Goal: Task Accomplishment & Management: Complete application form

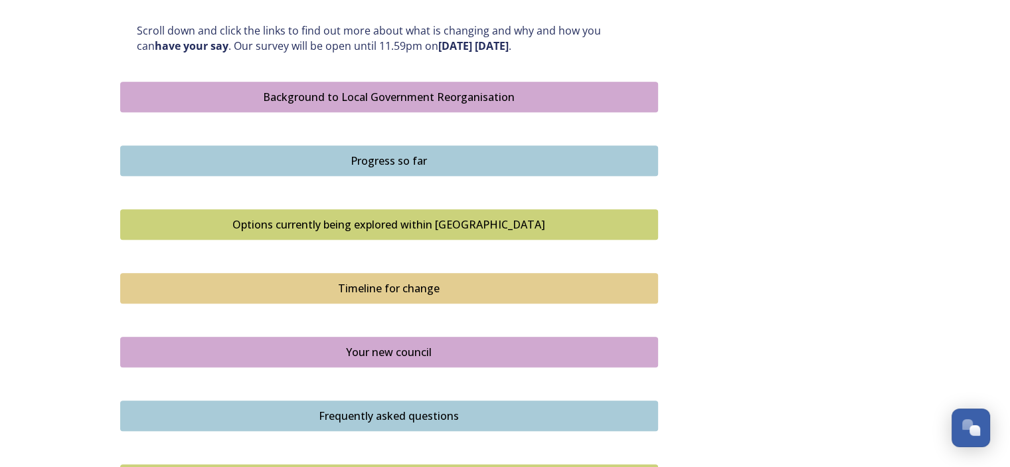
scroll to position [730, 0]
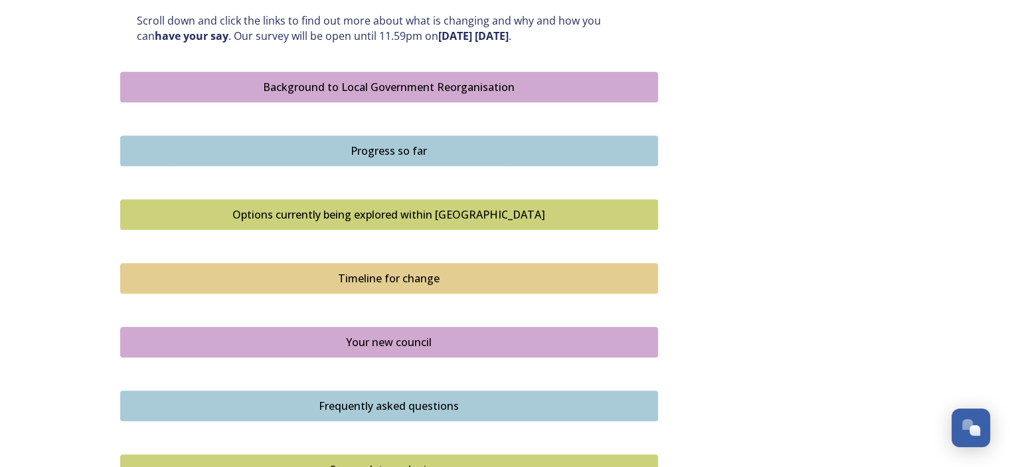
click at [408, 86] on div "Background to Local Government Reorganisation" at bounding box center [388, 87] width 523 height 16
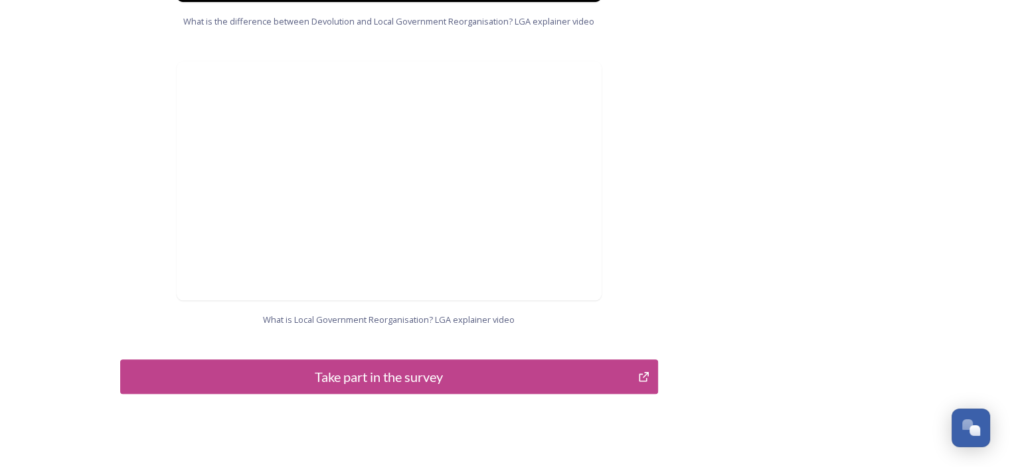
scroll to position [1415, 0]
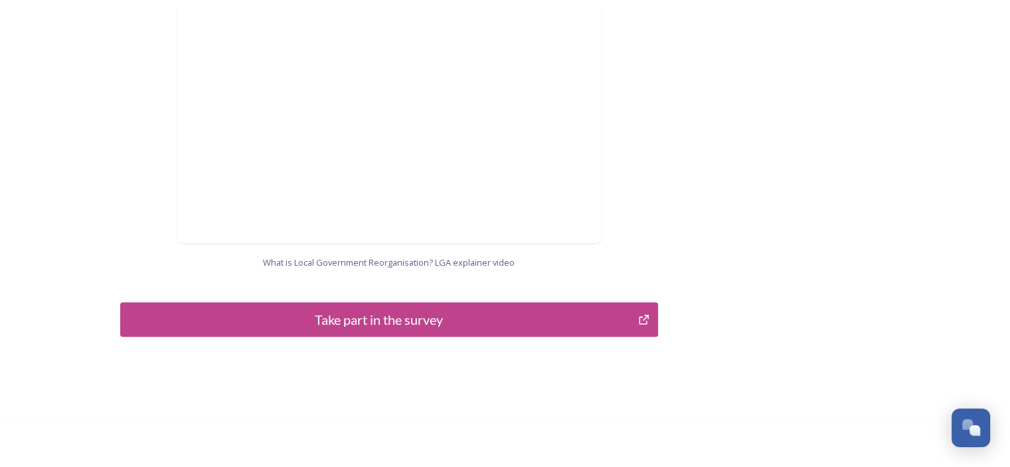
click at [459, 309] on div "Take part in the survey" at bounding box center [379, 319] width 504 height 20
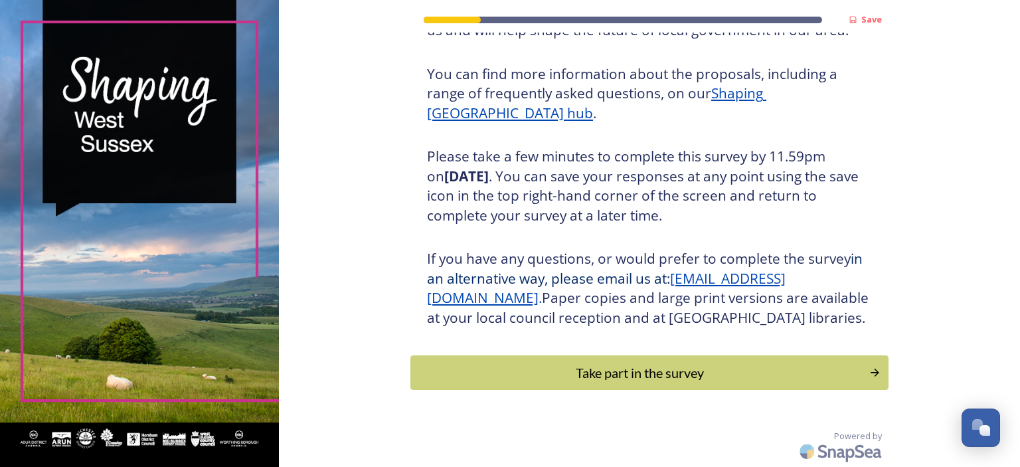
scroll to position [170, 0]
click at [613, 376] on div "Take part in the survey" at bounding box center [640, 372] width 449 height 20
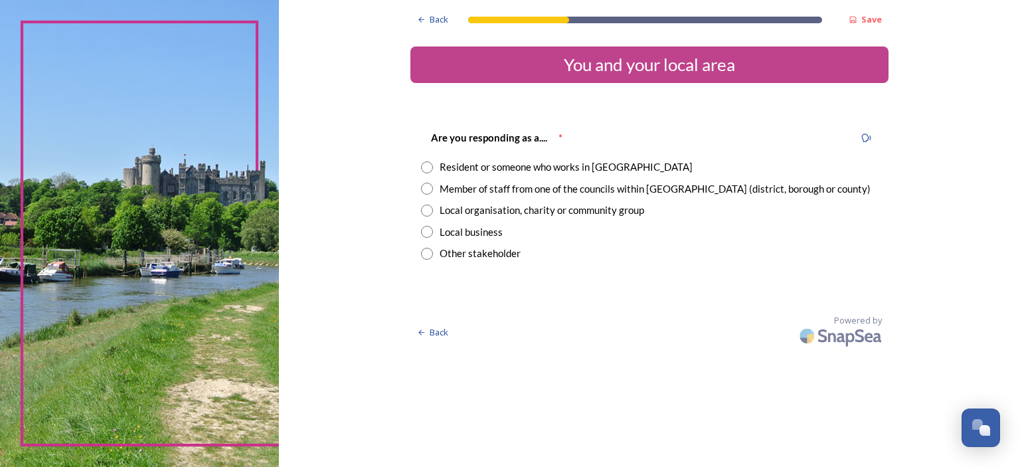
click at [426, 171] on input "radio" at bounding box center [427, 167] width 12 height 12
radio input "true"
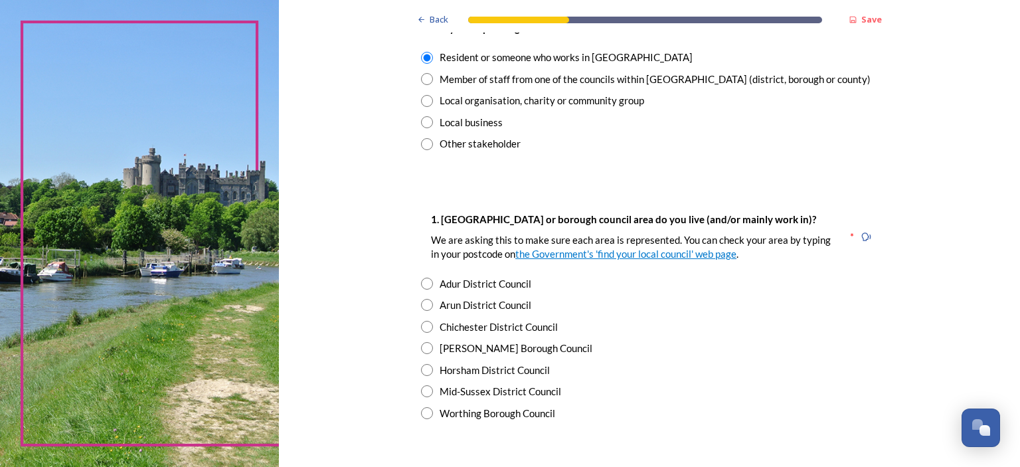
scroll to position [133, 0]
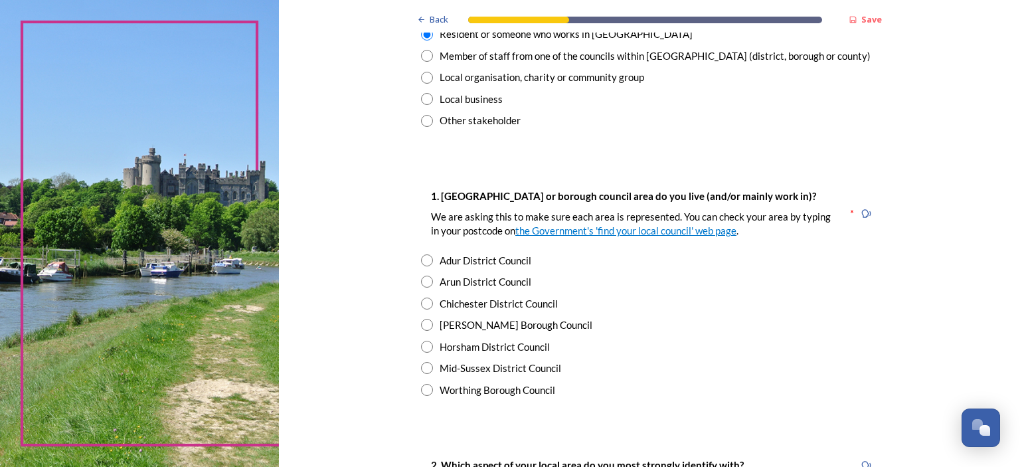
click at [421, 260] on input "radio" at bounding box center [427, 260] width 12 height 12
radio input "true"
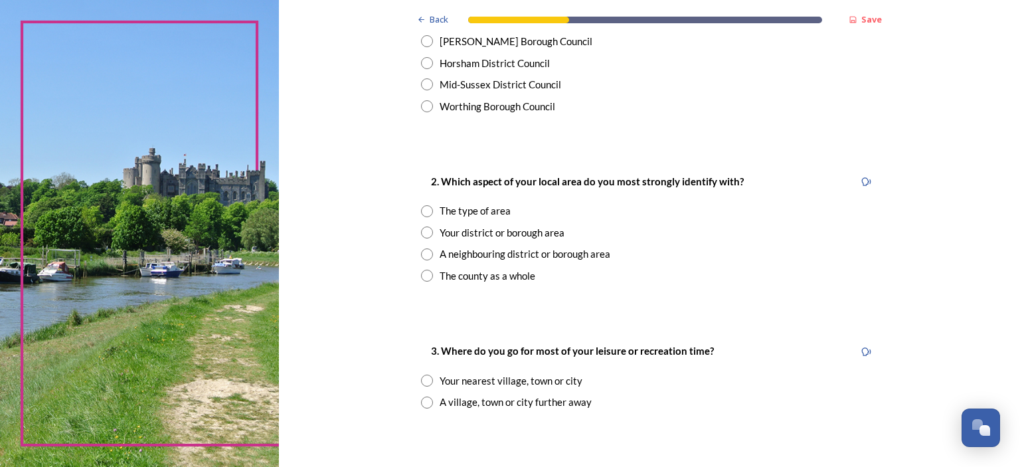
scroll to position [465, 0]
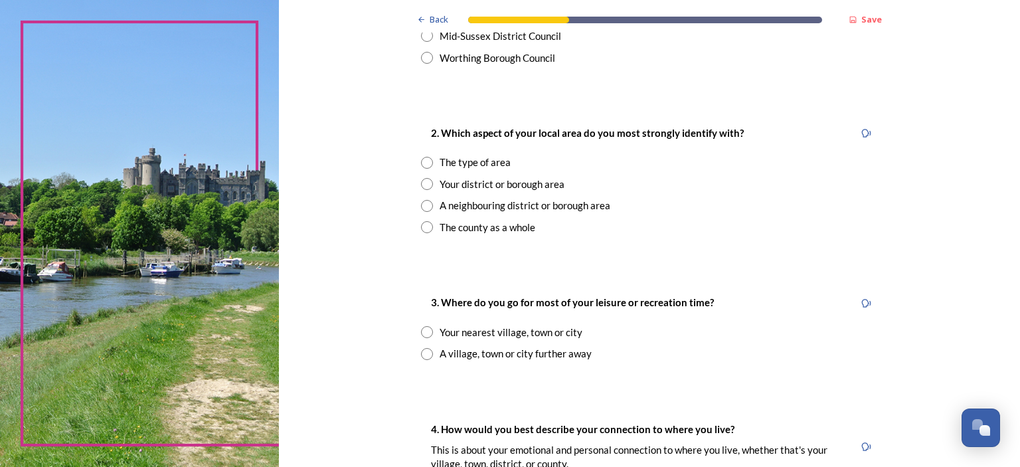
click at [421, 181] on input "radio" at bounding box center [427, 184] width 12 height 12
radio input "true"
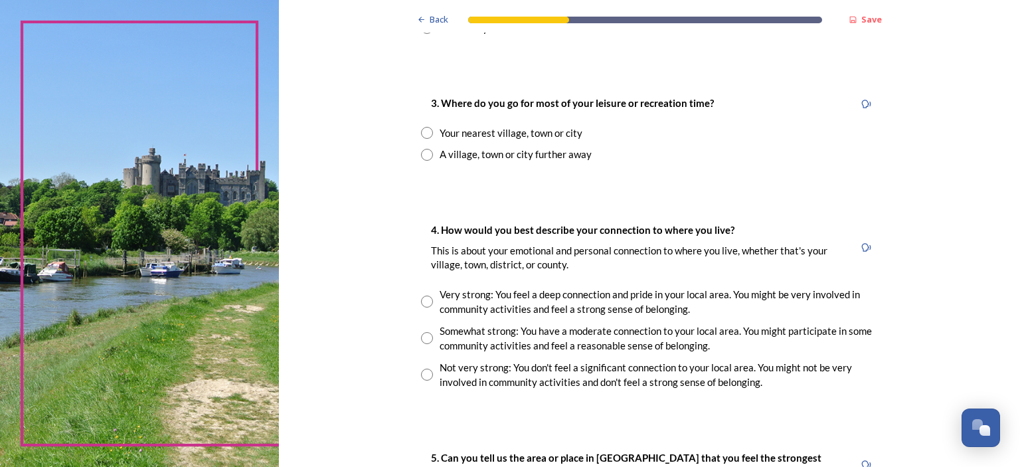
scroll to position [597, 0]
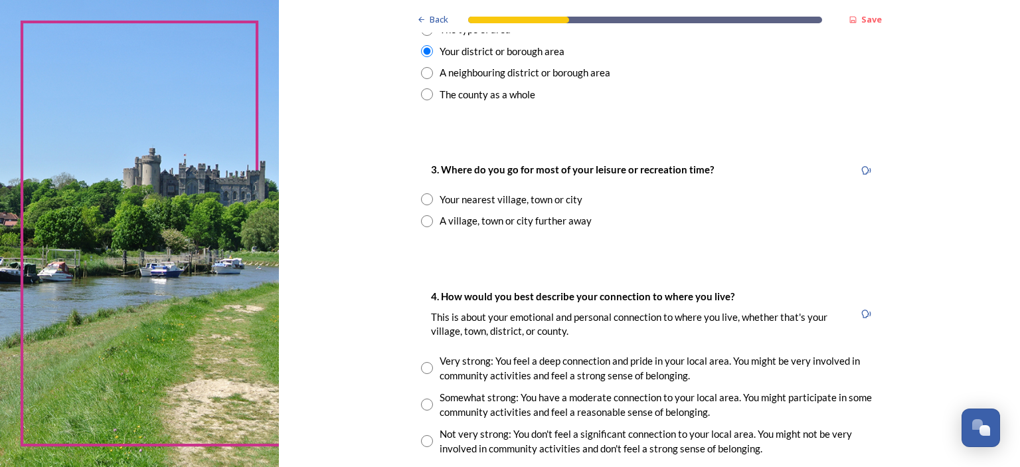
click at [421, 197] on input "radio" at bounding box center [427, 199] width 12 height 12
radio input "true"
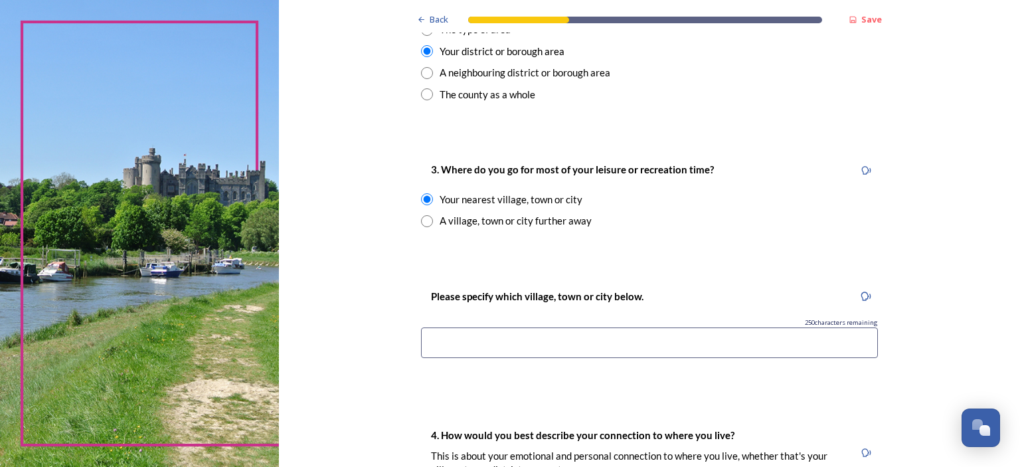
click at [449, 343] on input at bounding box center [649, 342] width 457 height 31
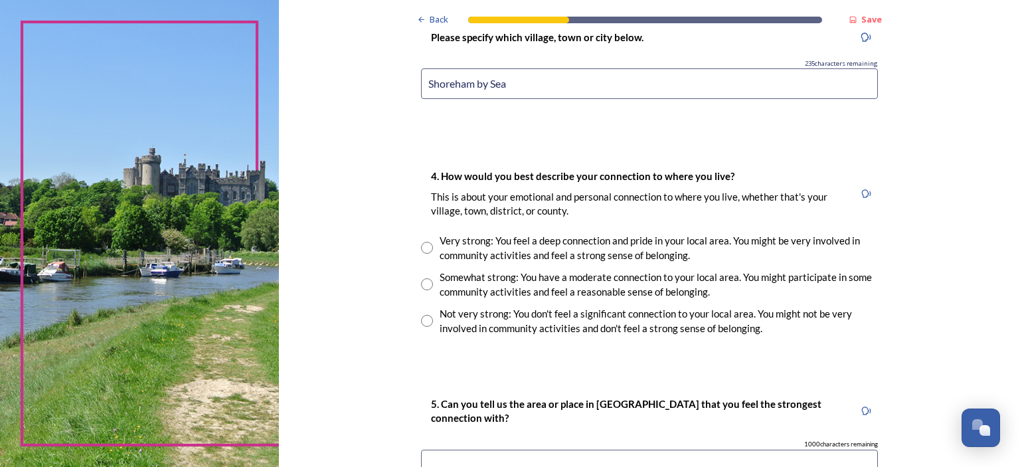
scroll to position [863, 0]
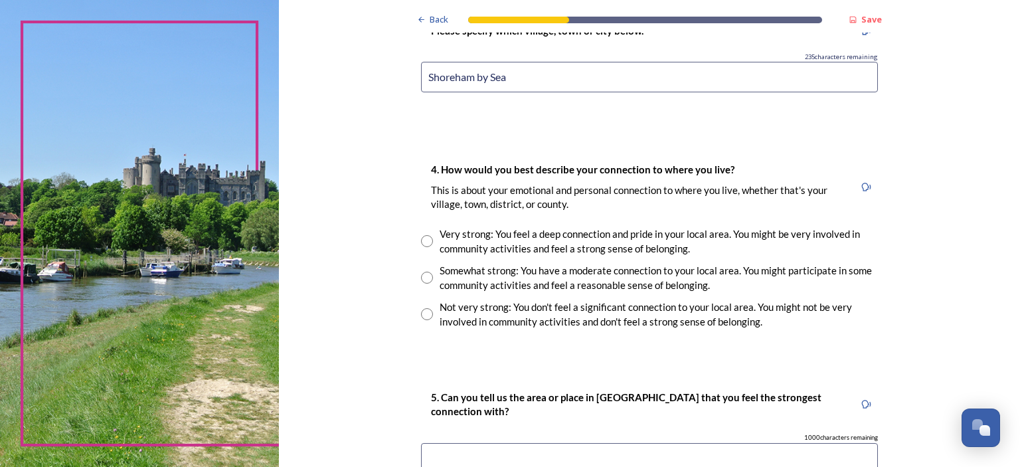
type input "Shoreham by Sea"
click at [422, 242] on input "radio" at bounding box center [427, 241] width 12 height 12
radio input "true"
drag, startPoint x: 424, startPoint y: 74, endPoint x: 500, endPoint y: 82, distance: 76.2
click at [500, 82] on input "Shoreham by Sea" at bounding box center [649, 77] width 457 height 31
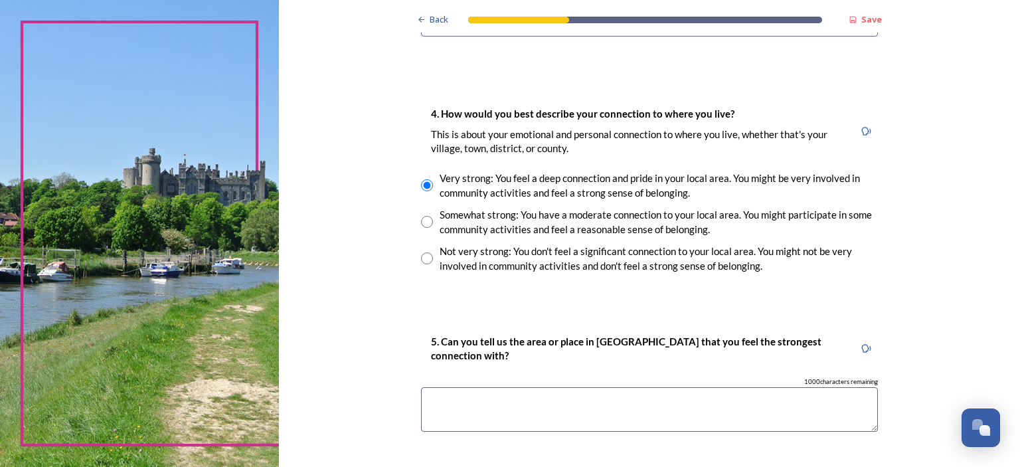
scroll to position [996, 0]
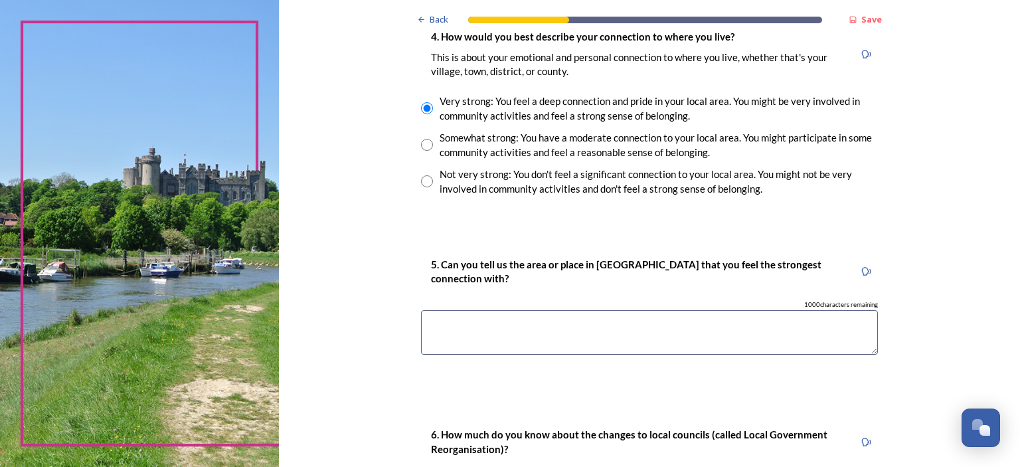
click at [440, 322] on textarea at bounding box center [649, 332] width 457 height 44
paste textarea "Shoreham by Sea"
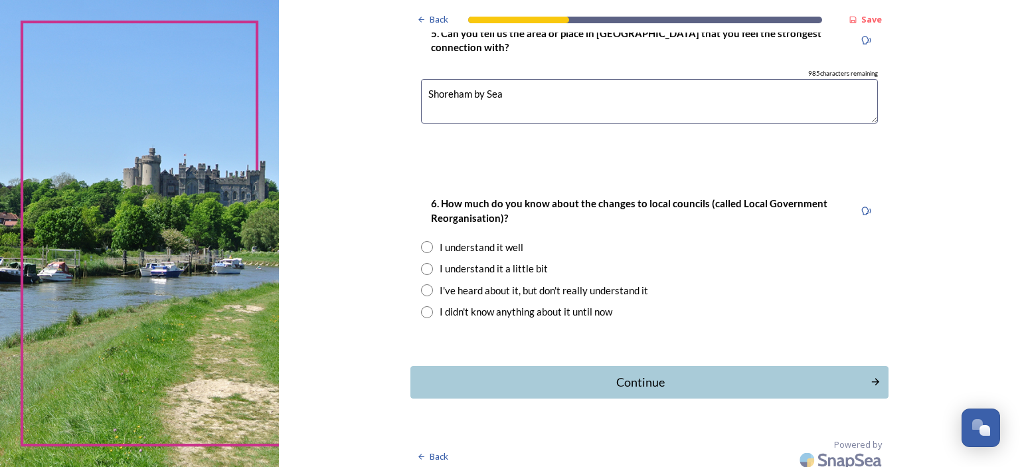
scroll to position [1235, 0]
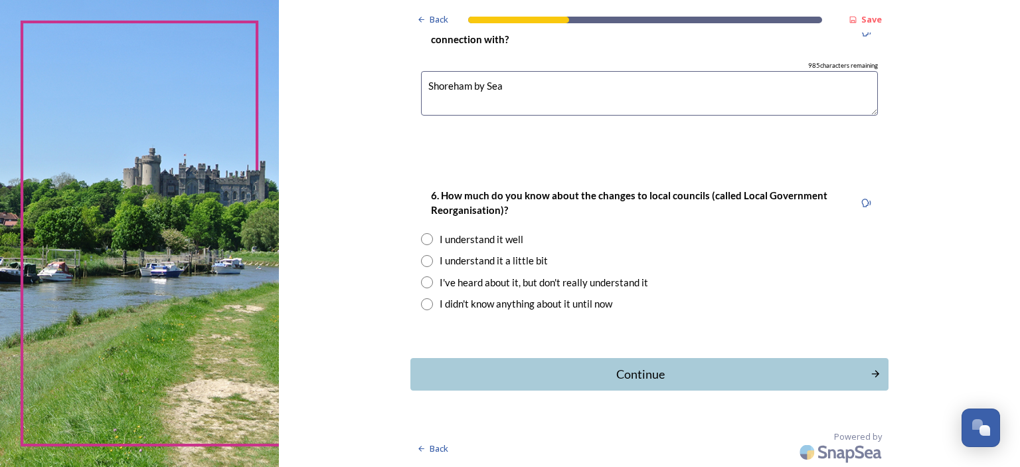
type textarea "Shoreham by Sea"
click at [422, 257] on input "radio" at bounding box center [427, 261] width 12 height 12
radio input "true"
click at [646, 374] on div "Continue" at bounding box center [640, 374] width 449 height 18
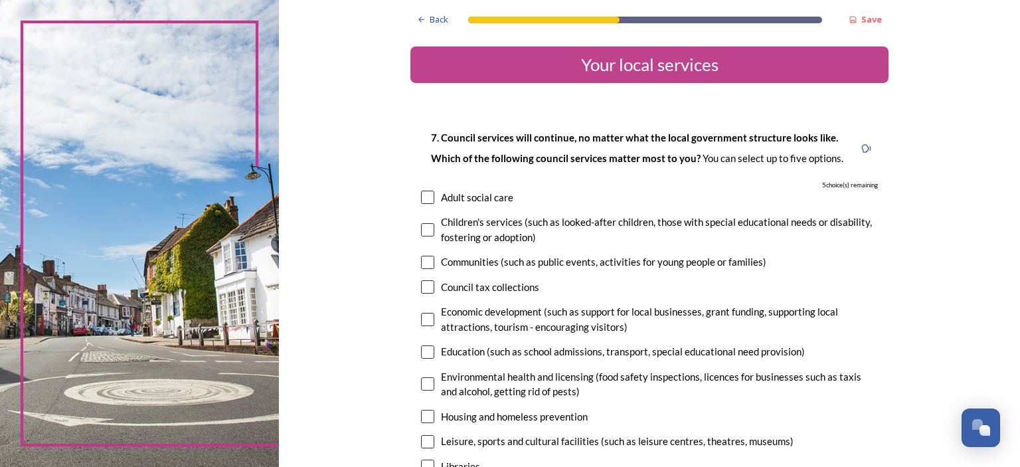
scroll to position [66, 0]
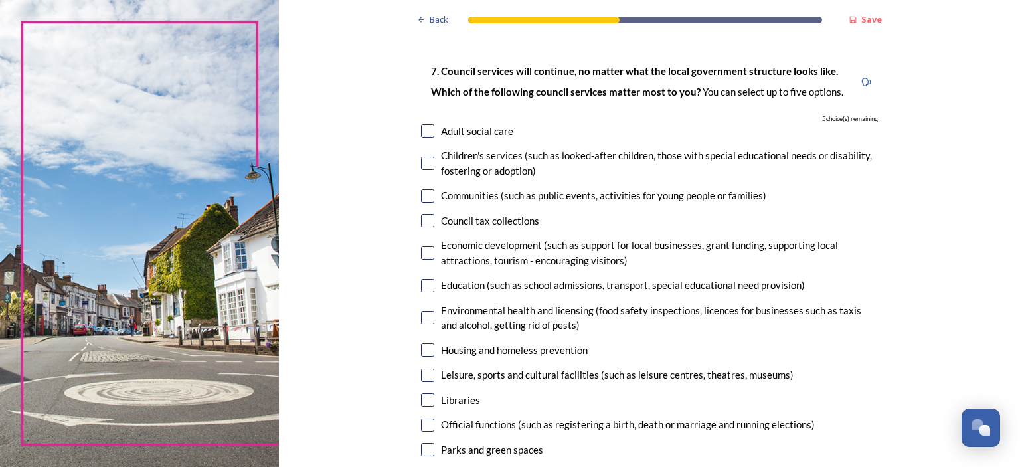
click at [421, 285] on input "checkbox" at bounding box center [427, 285] width 13 height 13
checkbox input "true"
click at [421, 129] on input "checkbox" at bounding box center [427, 130] width 13 height 13
checkbox input "true"
click at [425, 163] on input "checkbox" at bounding box center [427, 163] width 13 height 13
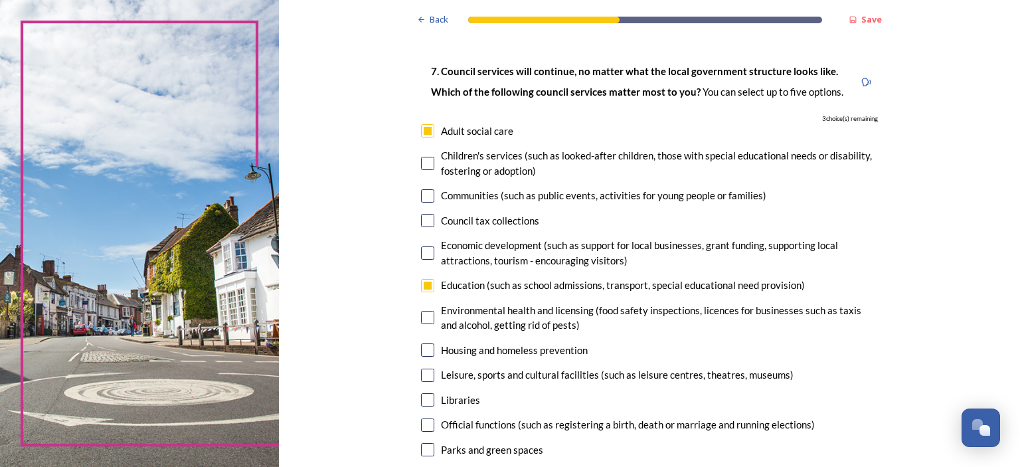
checkbox input "true"
click at [425, 356] on div "Housing and homeless prevention" at bounding box center [649, 350] width 457 height 15
checkbox input "true"
click at [421, 398] on input "checkbox" at bounding box center [427, 399] width 13 height 13
checkbox input "true"
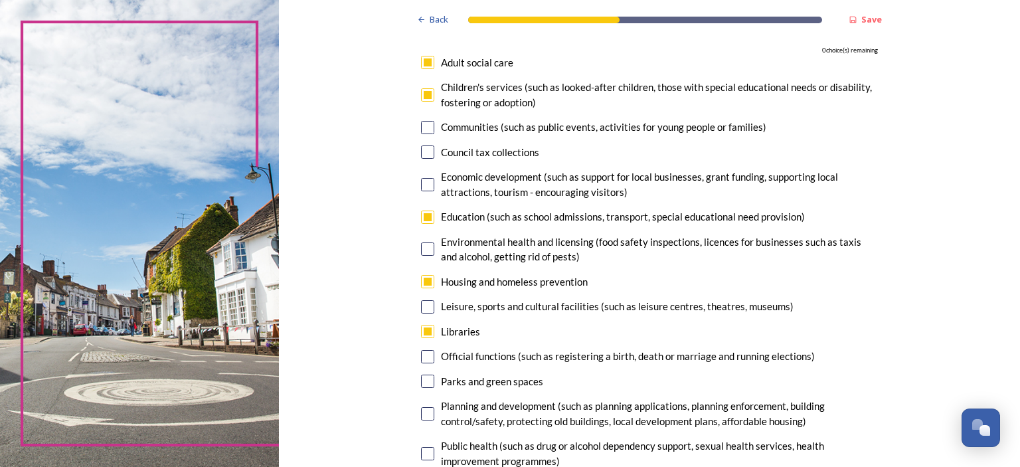
scroll to position [133, 0]
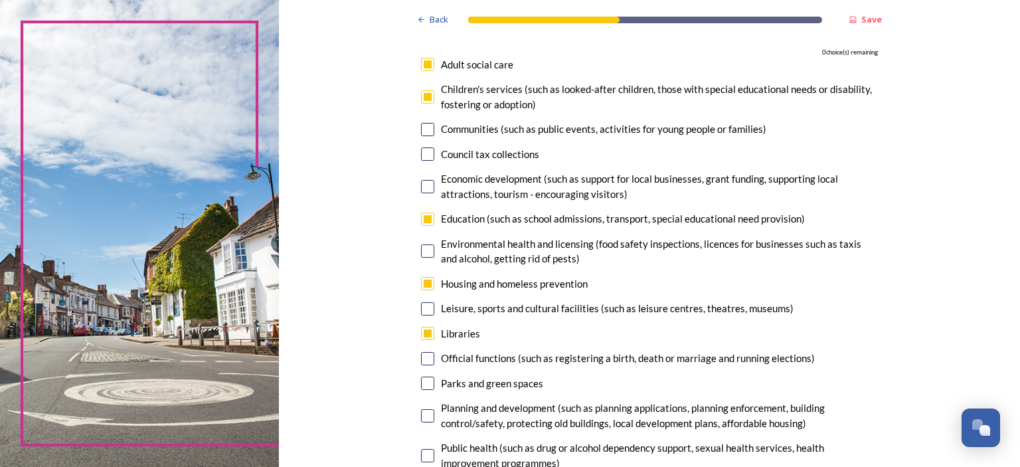
click at [425, 62] on input "checkbox" at bounding box center [427, 64] width 13 height 13
checkbox input "false"
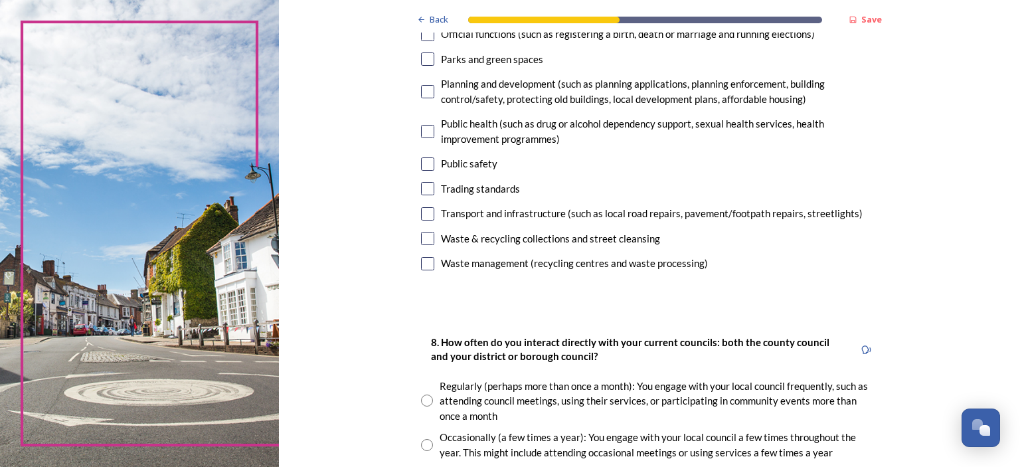
scroll to position [465, 0]
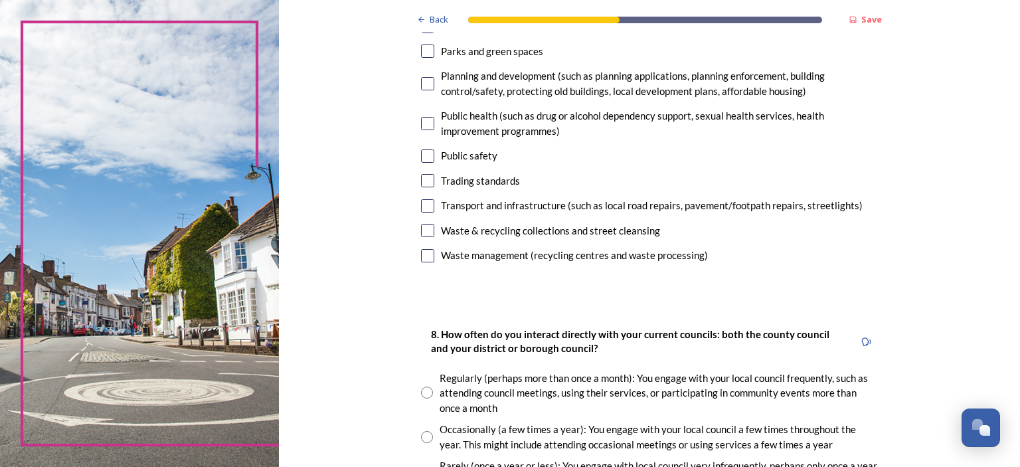
click at [421, 232] on input "checkbox" at bounding box center [427, 230] width 13 height 13
checkbox input "true"
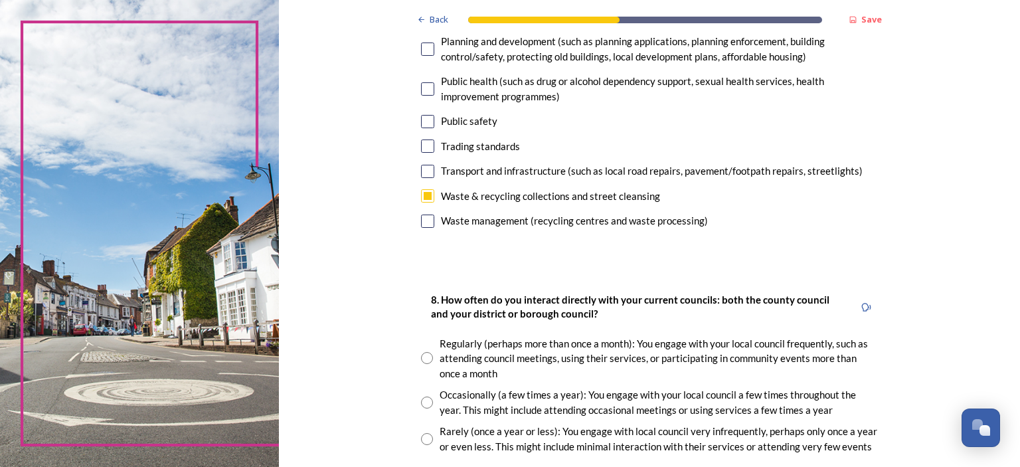
scroll to position [597, 0]
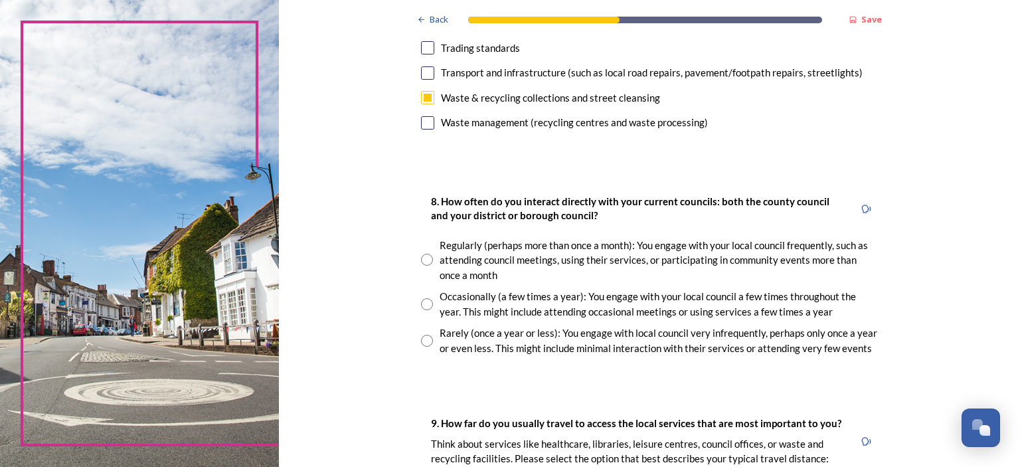
click at [421, 341] on input "radio" at bounding box center [427, 341] width 12 height 12
radio input "true"
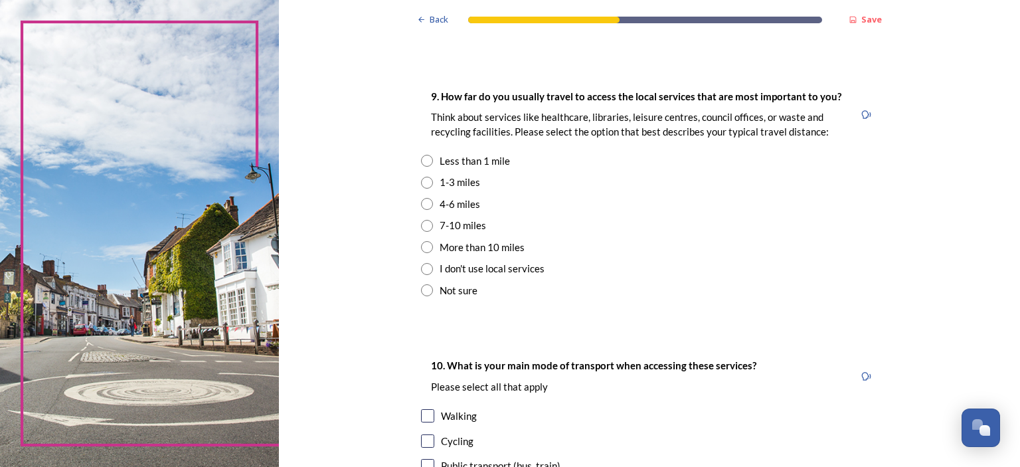
scroll to position [929, 0]
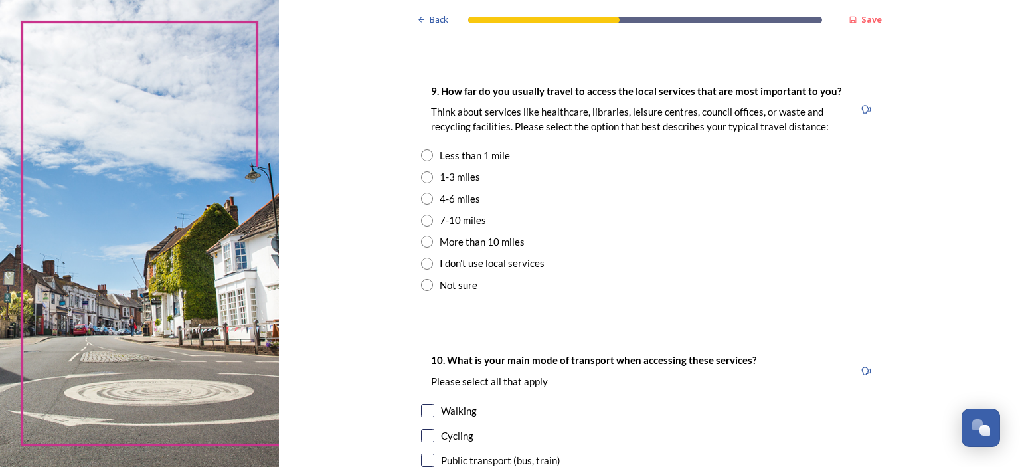
click at [428, 177] on input "radio" at bounding box center [427, 177] width 12 height 12
radio input "true"
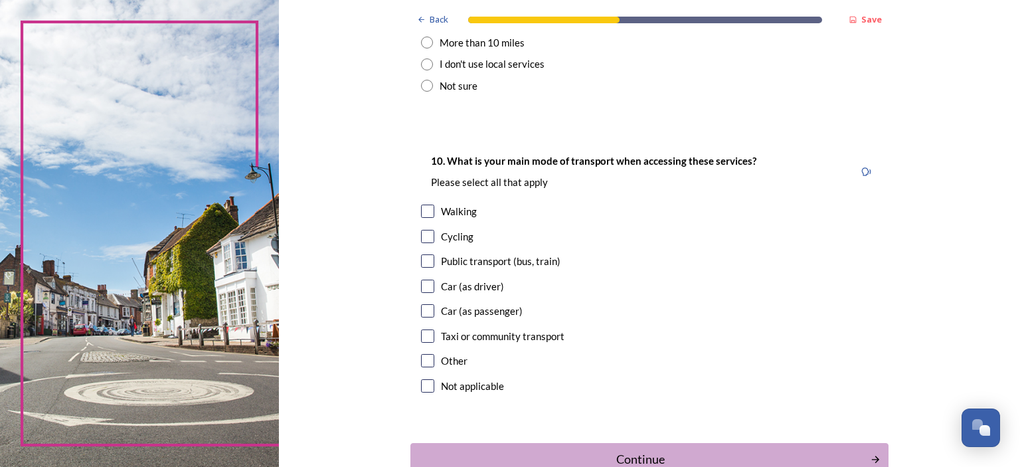
scroll to position [1195, 0]
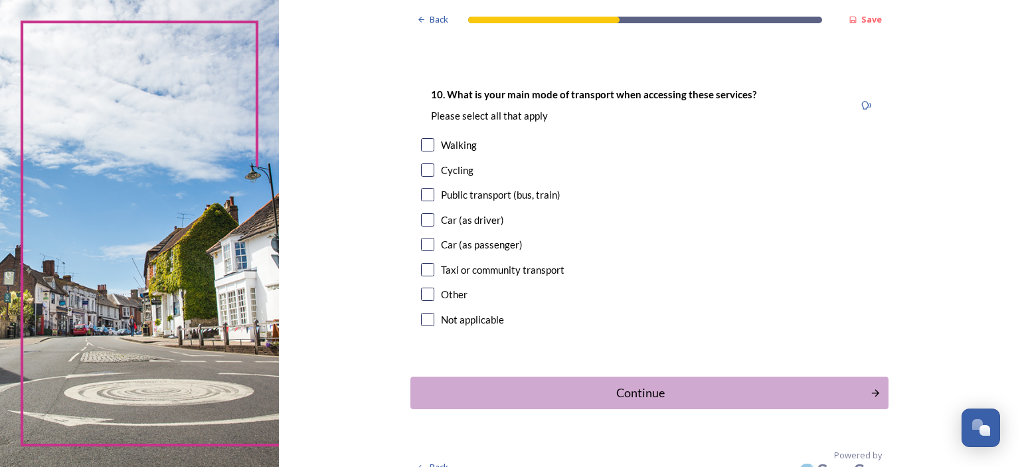
click at [422, 143] on input "checkbox" at bounding box center [427, 144] width 13 height 13
checkbox input "true"
click at [425, 197] on input "checkbox" at bounding box center [427, 194] width 13 height 13
checkbox input "true"
click at [421, 222] on input "checkbox" at bounding box center [427, 219] width 13 height 13
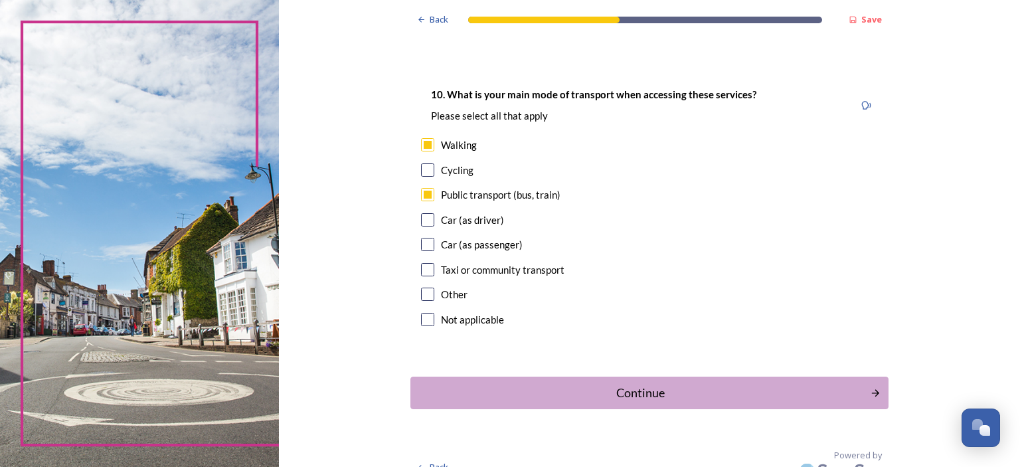
checkbox input "true"
click at [656, 394] on div "Continue" at bounding box center [640, 393] width 449 height 18
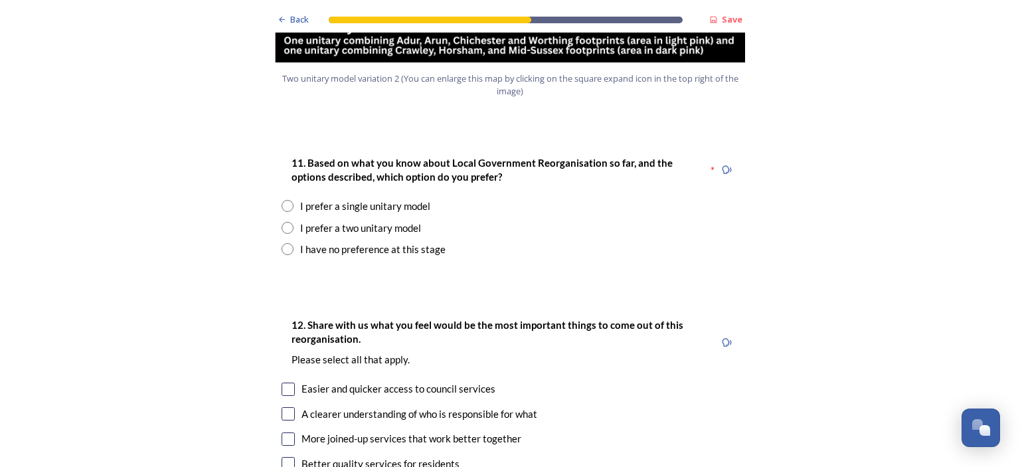
scroll to position [1726, 0]
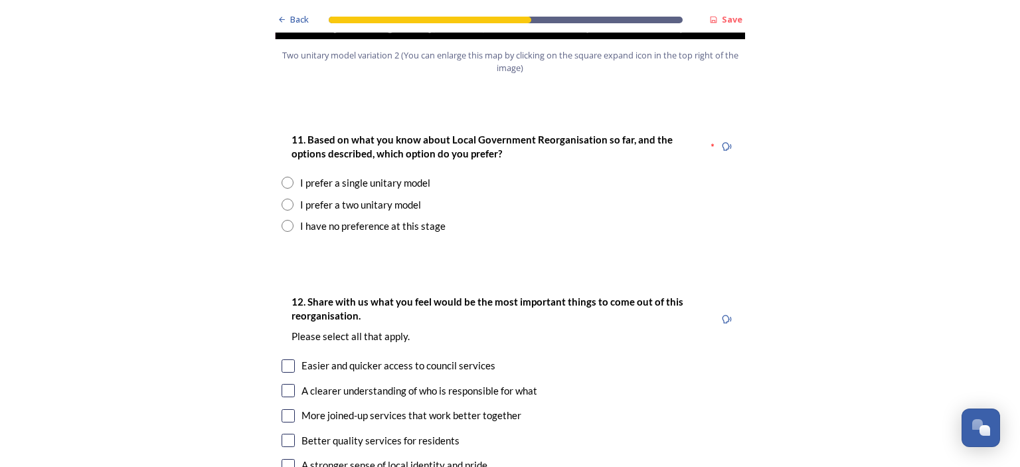
click at [281, 198] on input "radio" at bounding box center [287, 204] width 12 height 12
radio input "true"
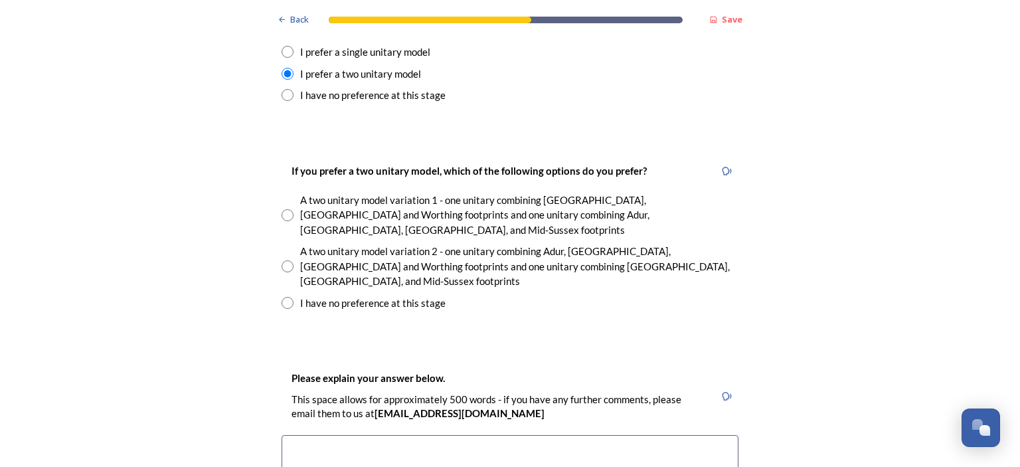
scroll to position [1859, 0]
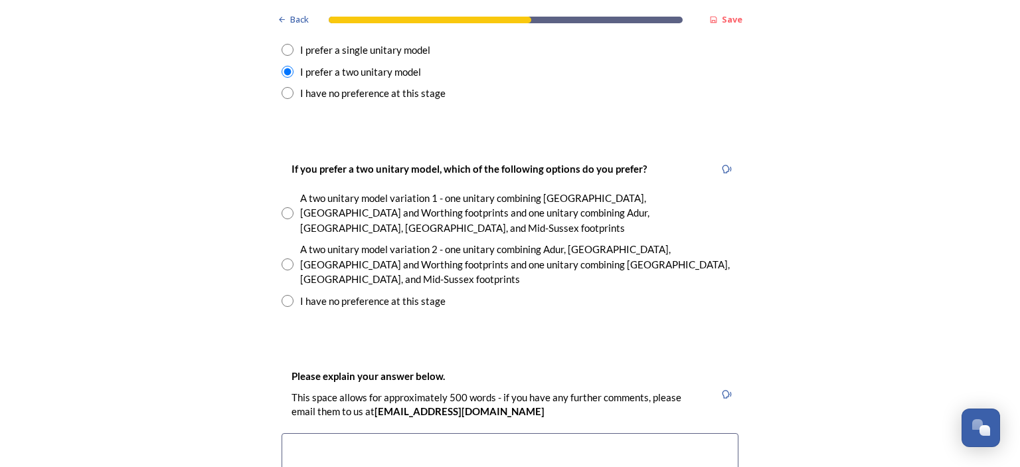
click at [281, 258] on input "radio" at bounding box center [287, 264] width 12 height 12
radio input "true"
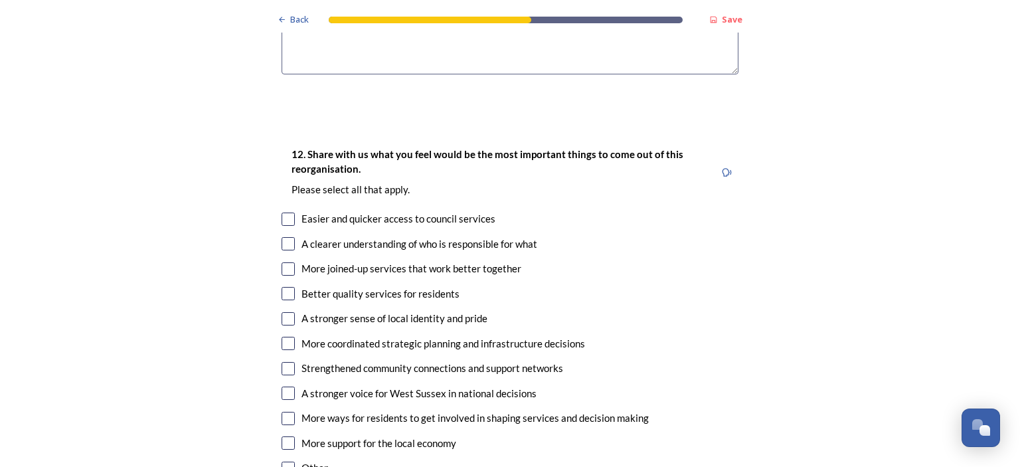
scroll to position [2390, 0]
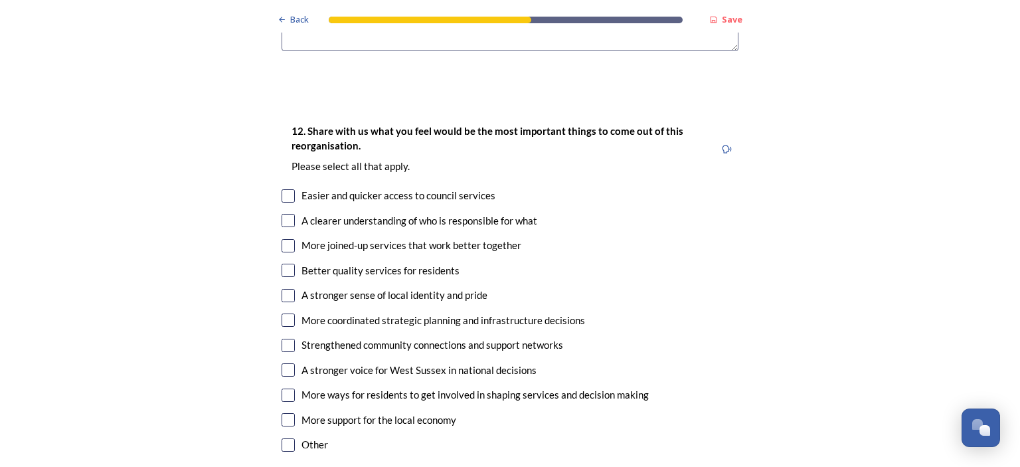
click at [281, 214] on input "checkbox" at bounding box center [287, 220] width 13 height 13
checkbox input "true"
click at [284, 239] on input "checkbox" at bounding box center [287, 245] width 13 height 13
checkbox input "true"
click at [281, 313] on input "checkbox" at bounding box center [287, 319] width 13 height 13
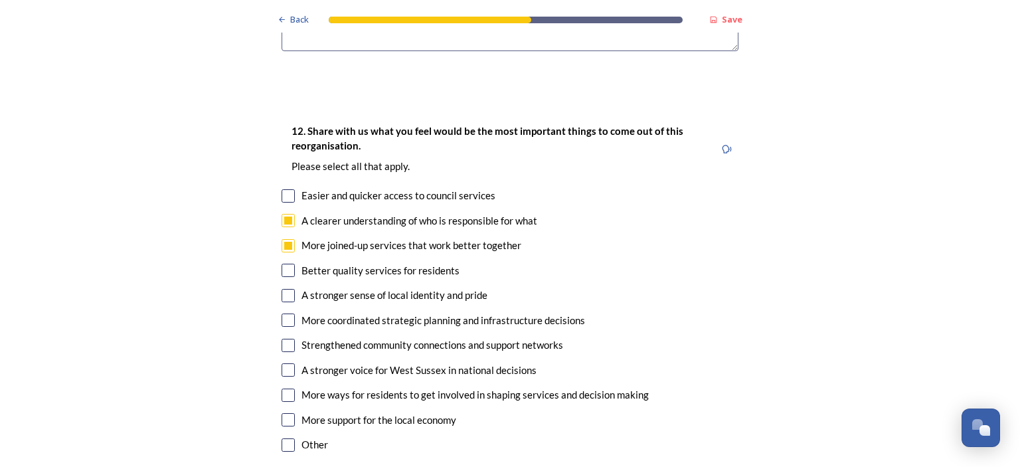
checkbox input "true"
click at [281, 363] on input "checkbox" at bounding box center [287, 369] width 13 height 13
checkbox input "true"
click at [285, 189] on input "checkbox" at bounding box center [287, 195] width 13 height 13
checkbox input "true"
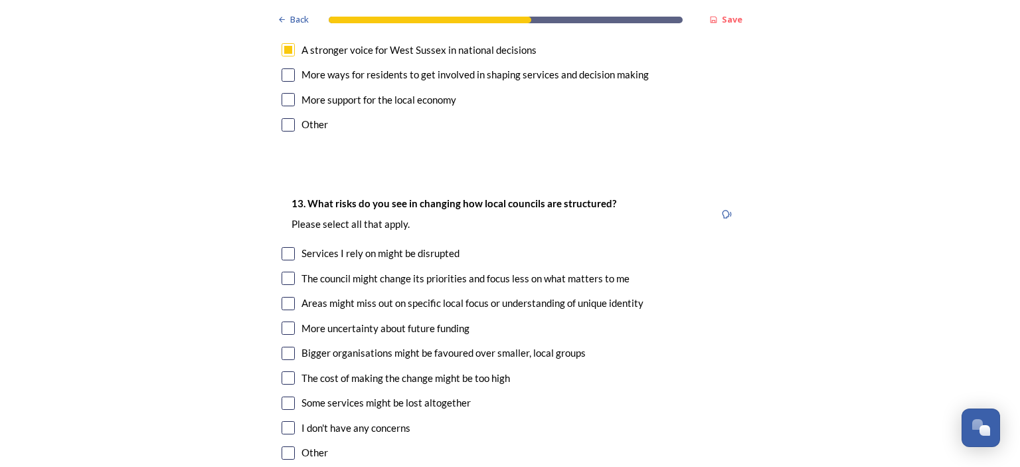
scroll to position [2722, 0]
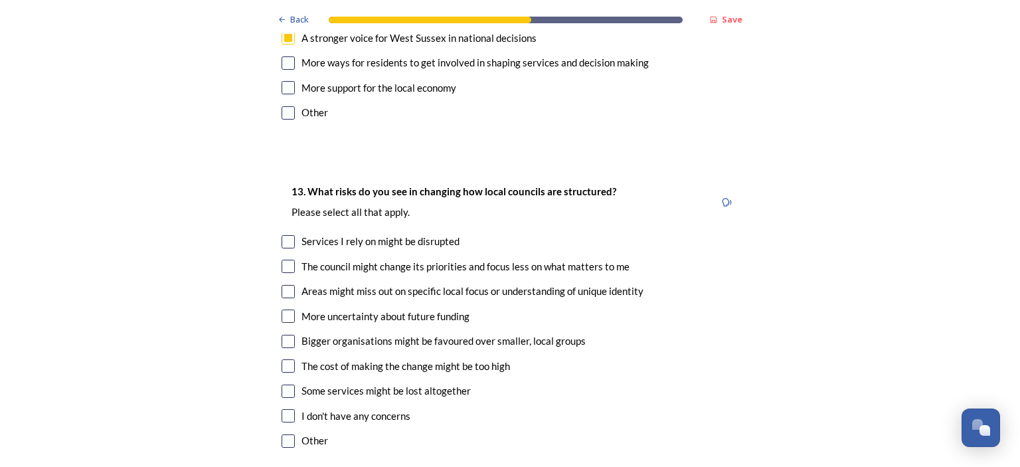
click at [286, 260] on input "checkbox" at bounding box center [287, 266] width 13 height 13
checkbox input "true"
click at [282, 384] on input "checkbox" at bounding box center [287, 390] width 13 height 13
checkbox input "true"
click at [282, 285] on input "checkbox" at bounding box center [287, 291] width 13 height 13
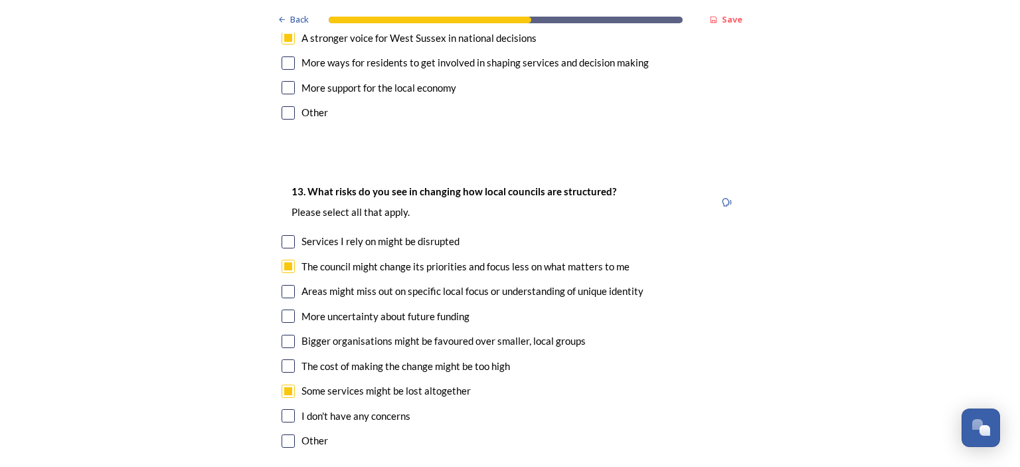
checkbox input "true"
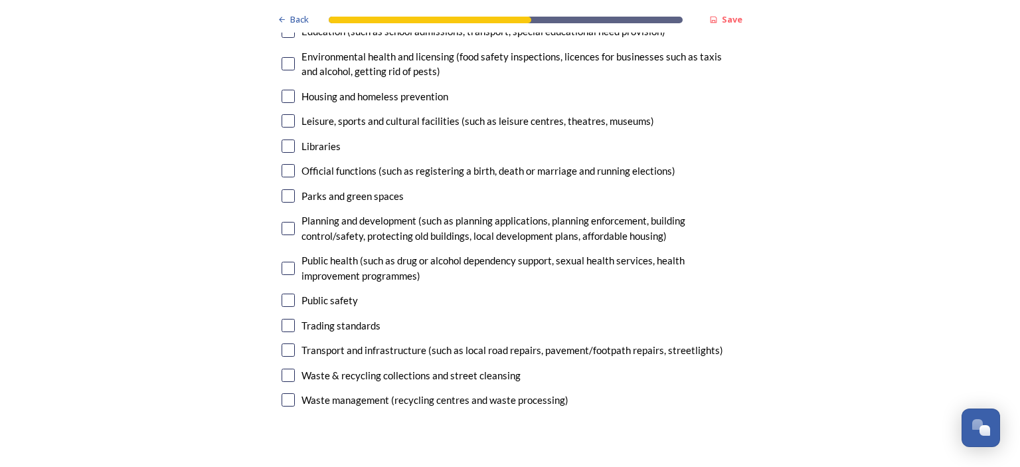
scroll to position [3386, 0]
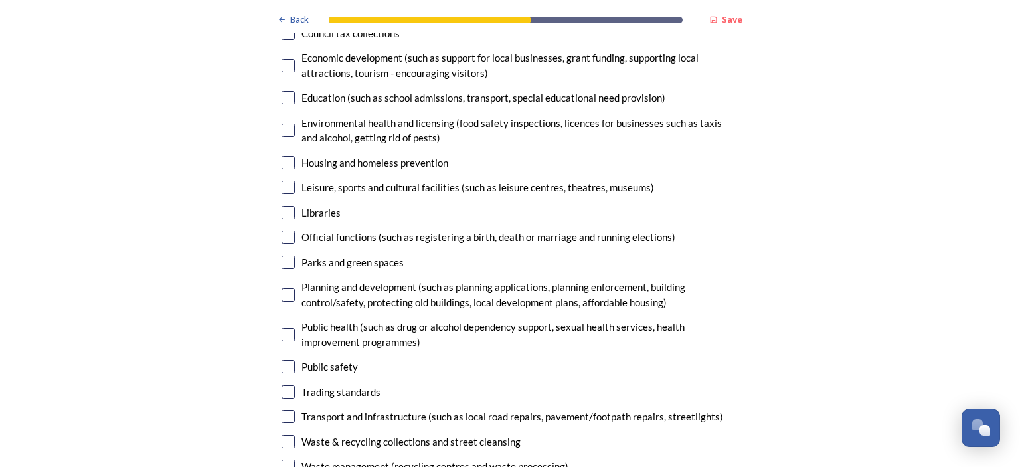
click at [281, 410] on input "checkbox" at bounding box center [287, 416] width 13 height 13
checkbox input "true"
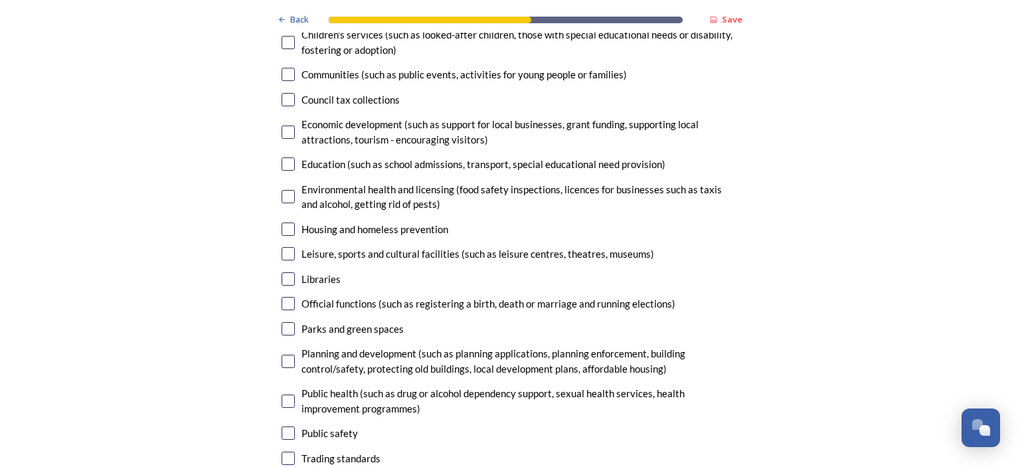
click at [281, 222] on input "checkbox" at bounding box center [287, 228] width 13 height 13
checkbox input "true"
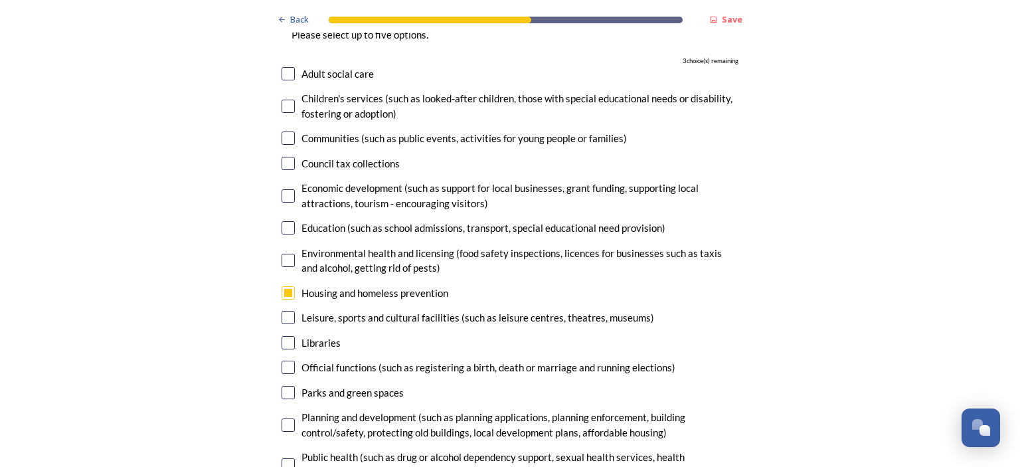
scroll to position [3187, 0]
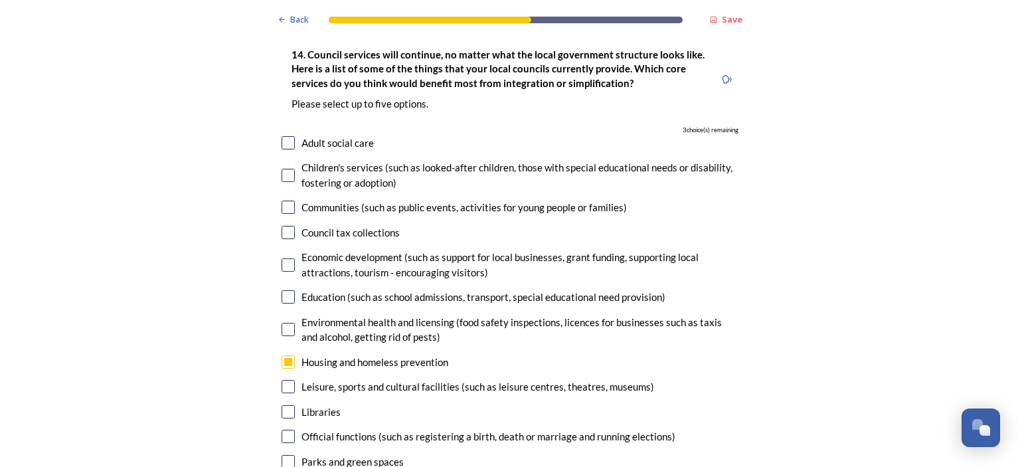
click at [287, 169] on input "checkbox" at bounding box center [287, 175] width 13 height 13
checkbox input "true"
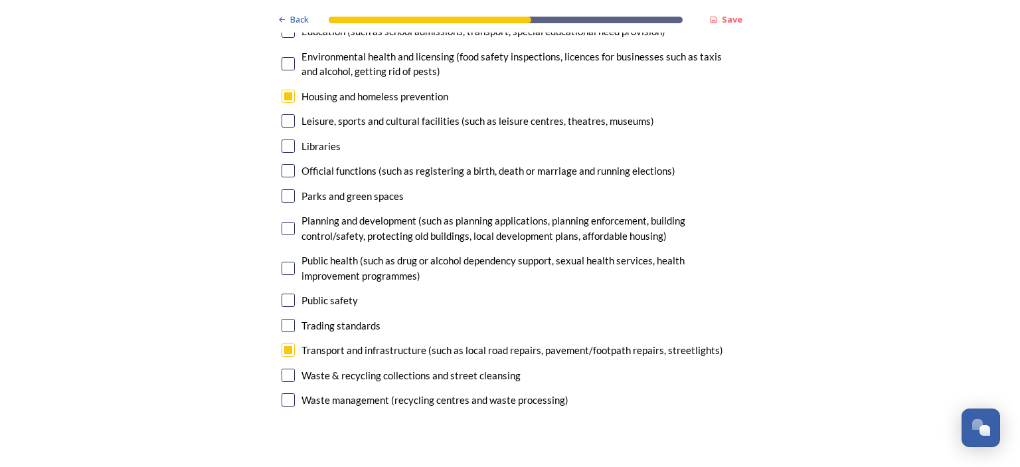
scroll to position [3386, 0]
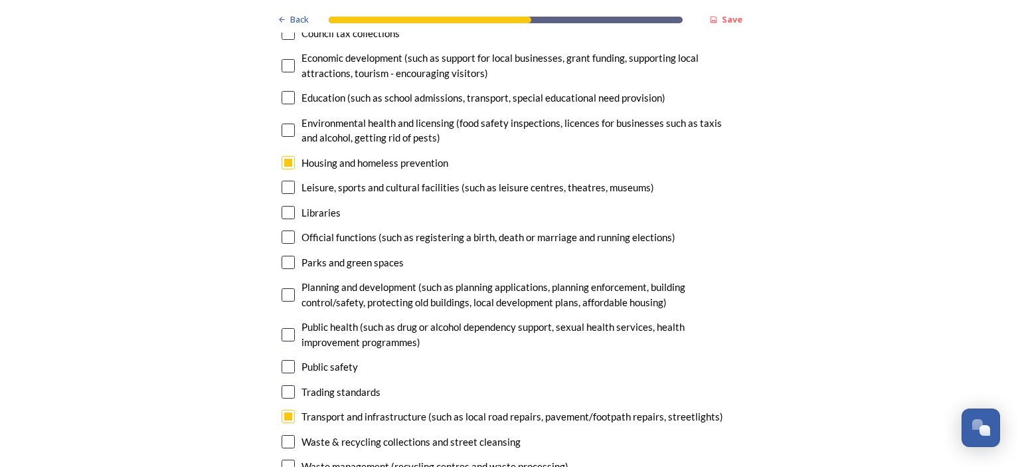
click at [284, 288] on input "checkbox" at bounding box center [287, 294] width 13 height 13
checkbox input "true"
click at [287, 328] on input "checkbox" at bounding box center [287, 334] width 13 height 13
checkbox input "true"
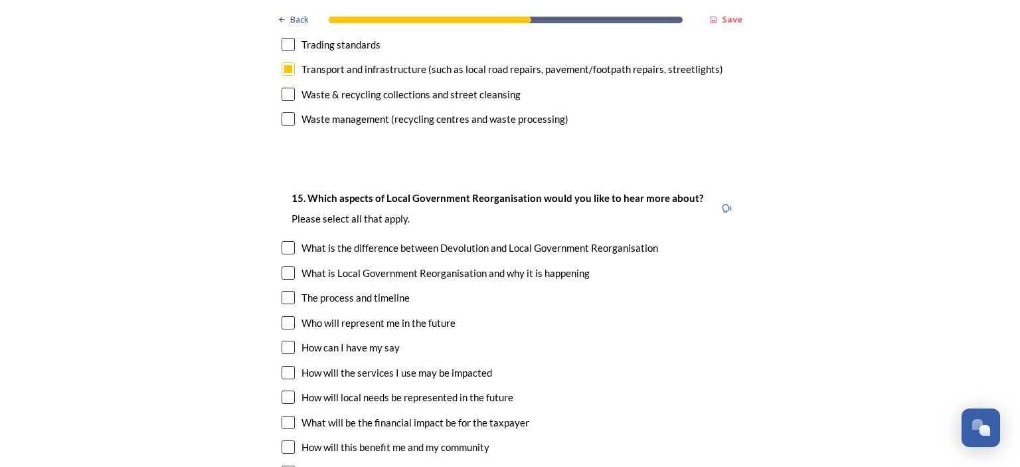
scroll to position [3784, 0]
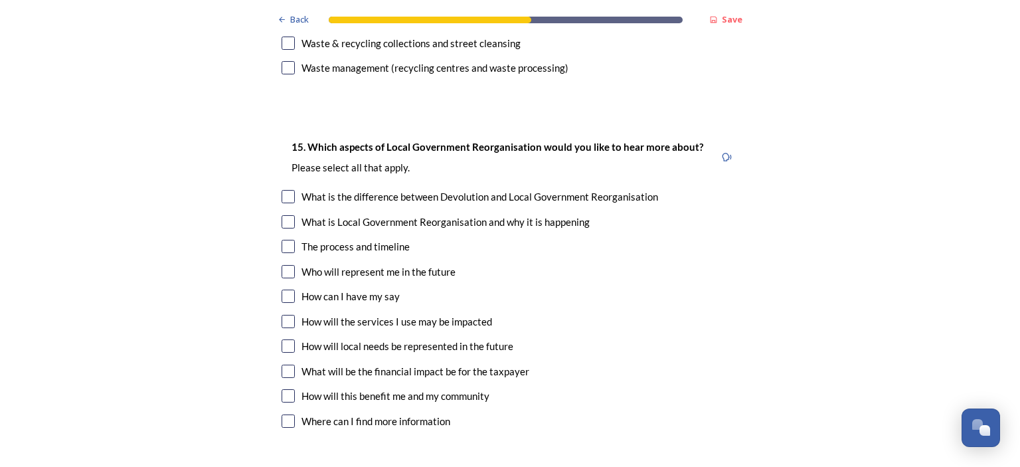
click at [284, 315] on input "checkbox" at bounding box center [287, 321] width 13 height 13
checkbox input "true"
click at [291, 339] on div "How will local needs be represented in the future" at bounding box center [509, 346] width 457 height 15
checkbox input "true"
click at [286, 389] on input "checkbox" at bounding box center [287, 395] width 13 height 13
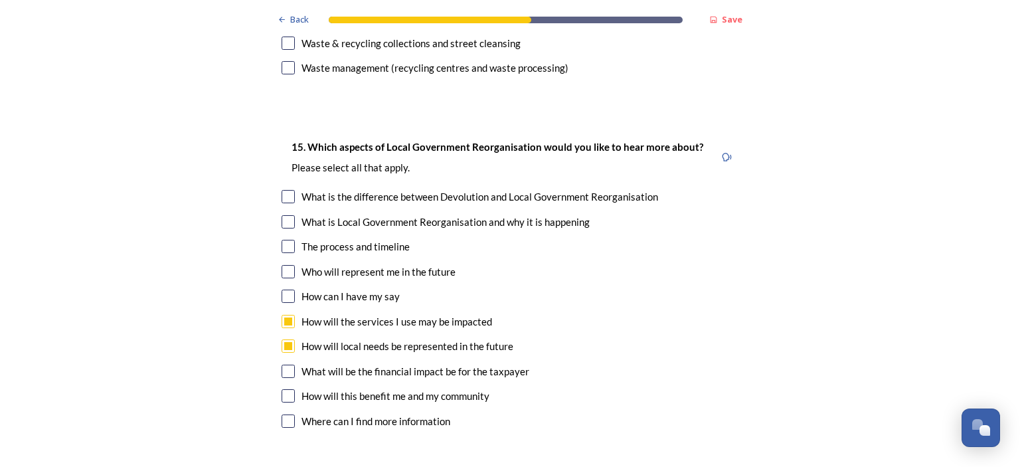
checkbox input "true"
click at [284, 364] on input "checkbox" at bounding box center [287, 370] width 13 height 13
checkbox input "true"
click at [281, 240] on input "checkbox" at bounding box center [287, 246] width 13 height 13
checkbox input "true"
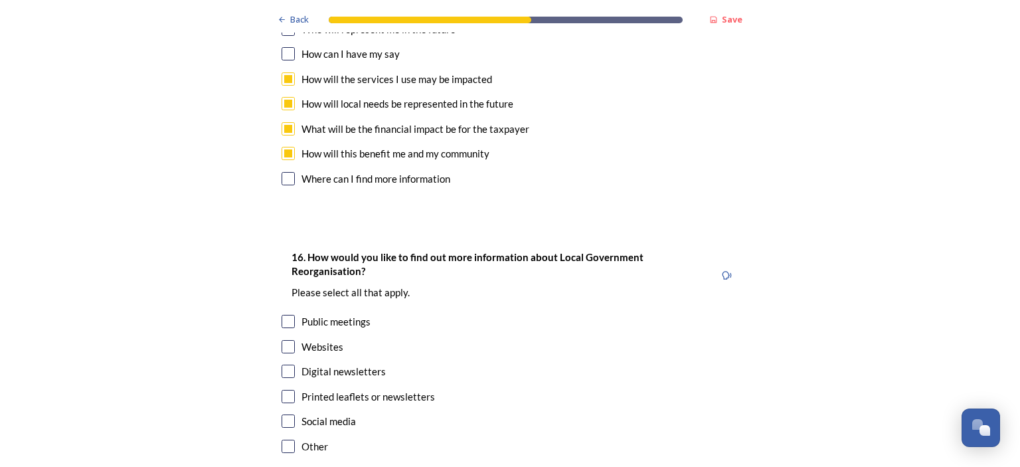
scroll to position [4103, 0]
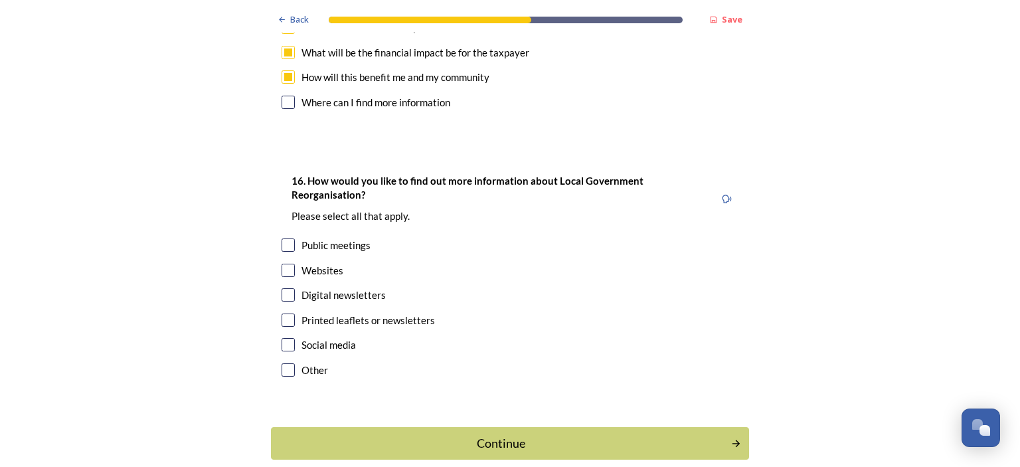
click at [283, 264] on input "checkbox" at bounding box center [287, 270] width 13 height 13
checkbox input "true"
drag, startPoint x: 283, startPoint y: 224, endPoint x: 290, endPoint y: 229, distance: 8.7
click at [283, 288] on input "checkbox" at bounding box center [287, 294] width 13 height 13
checkbox input "true"
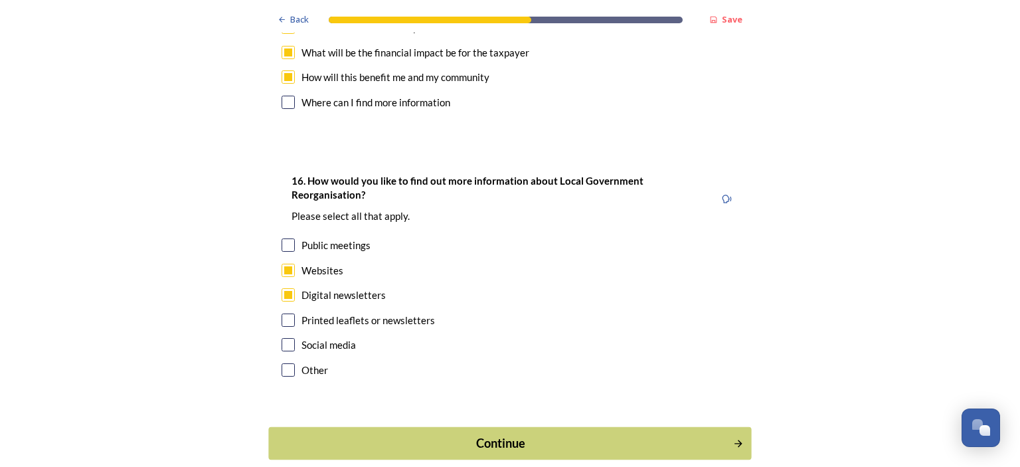
click at [473, 434] on div "Continue" at bounding box center [500, 443] width 449 height 18
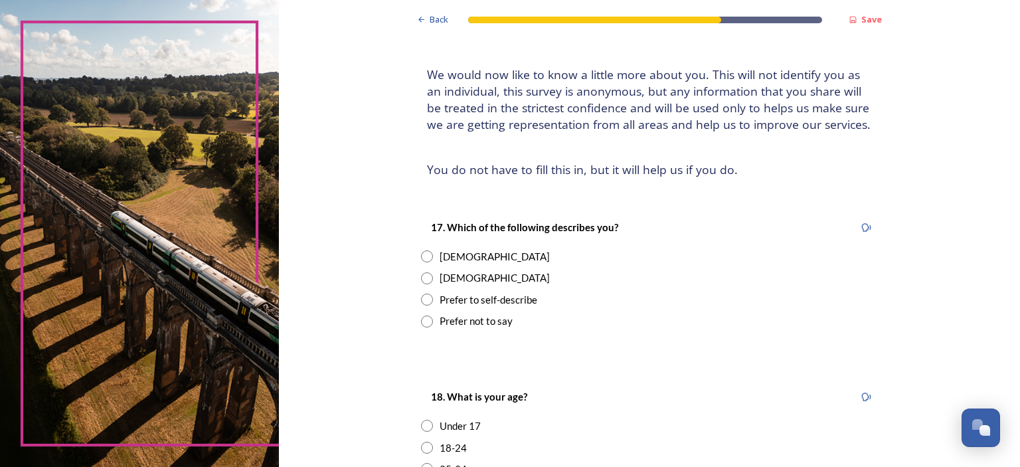
scroll to position [133, 0]
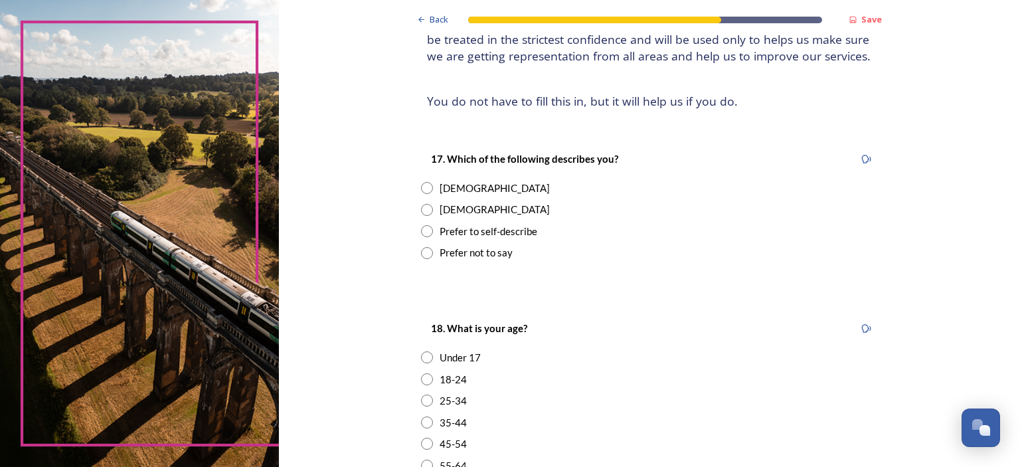
drag, startPoint x: 421, startPoint y: 187, endPoint x: 426, endPoint y: 192, distance: 7.1
click at [422, 189] on input "radio" at bounding box center [427, 188] width 12 height 12
radio input "true"
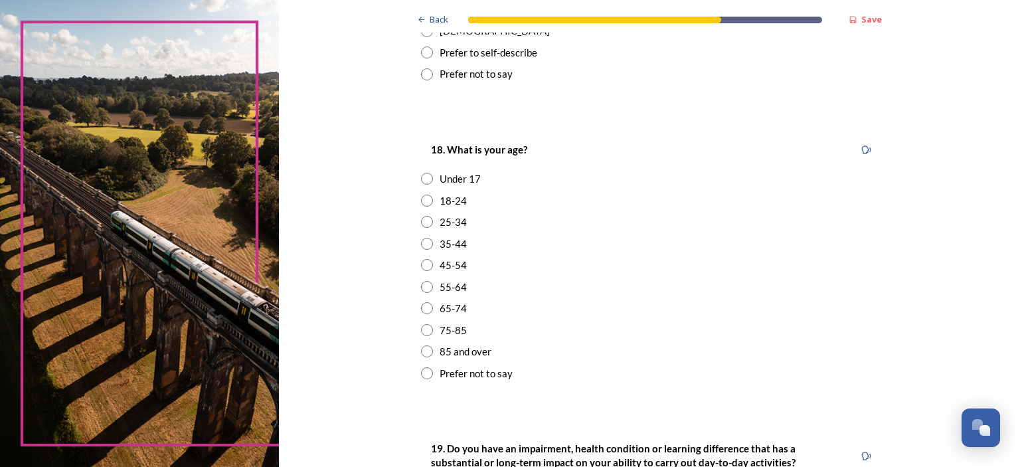
scroll to position [332, 0]
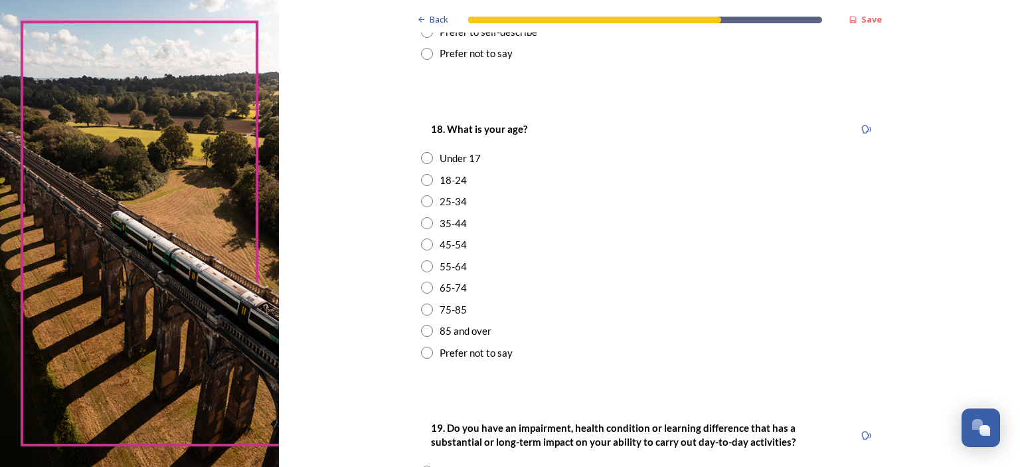
click at [423, 312] on input "radio" at bounding box center [427, 309] width 12 height 12
radio input "true"
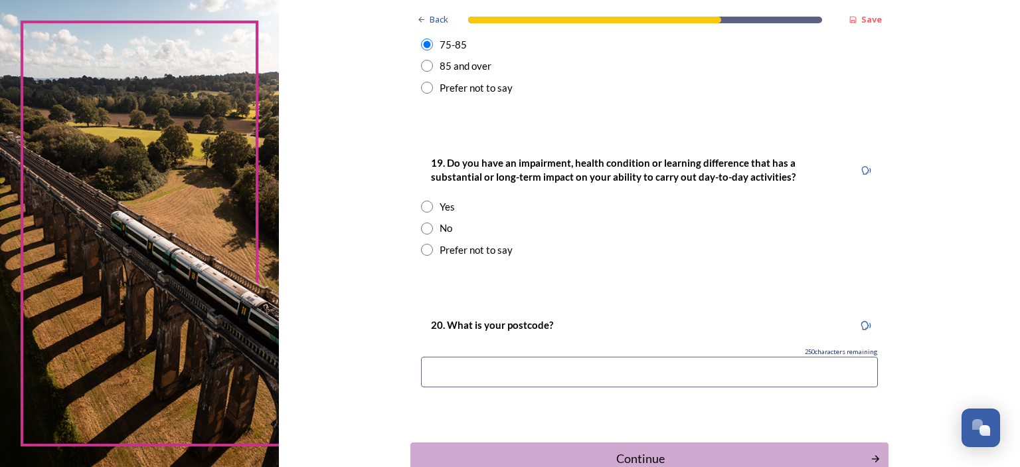
scroll to position [597, 0]
drag, startPoint x: 425, startPoint y: 227, endPoint x: 475, endPoint y: 228, distance: 49.8
click at [426, 227] on input "radio" at bounding box center [427, 228] width 12 height 12
radio input "true"
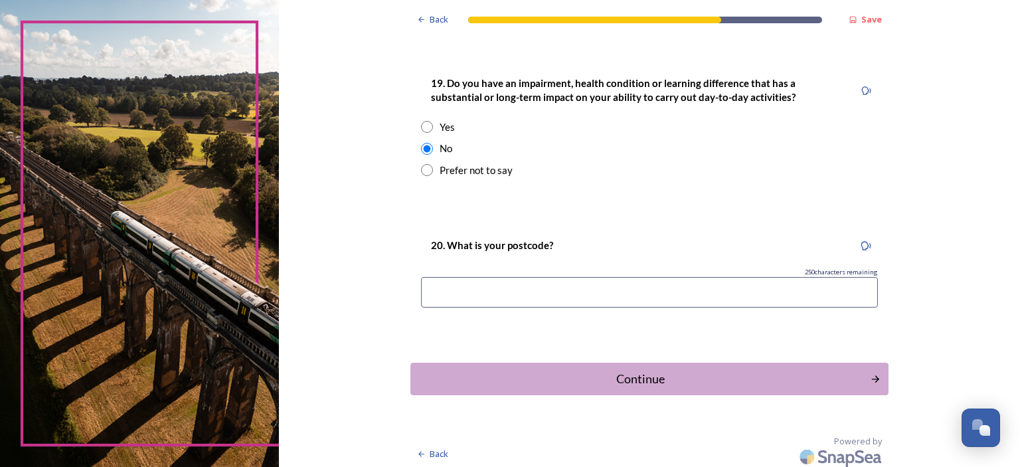
scroll to position [681, 0]
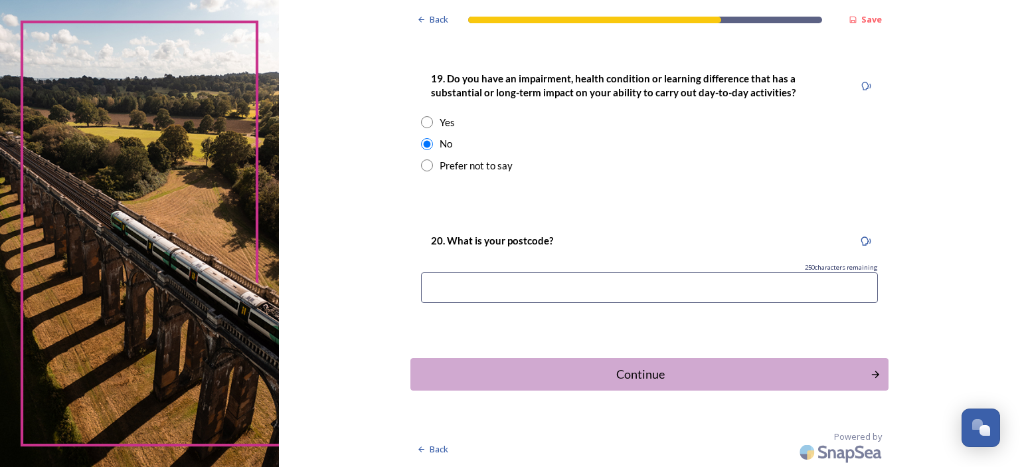
click at [534, 268] on div "250 characters remaining" at bounding box center [649, 267] width 457 height 9
click at [475, 286] on input at bounding box center [649, 287] width 457 height 31
click at [433, 288] on input "N43 5GT" at bounding box center [649, 287] width 457 height 31
type input "BN43 5GT"
click at [607, 381] on div "Continue" at bounding box center [640, 374] width 449 height 18
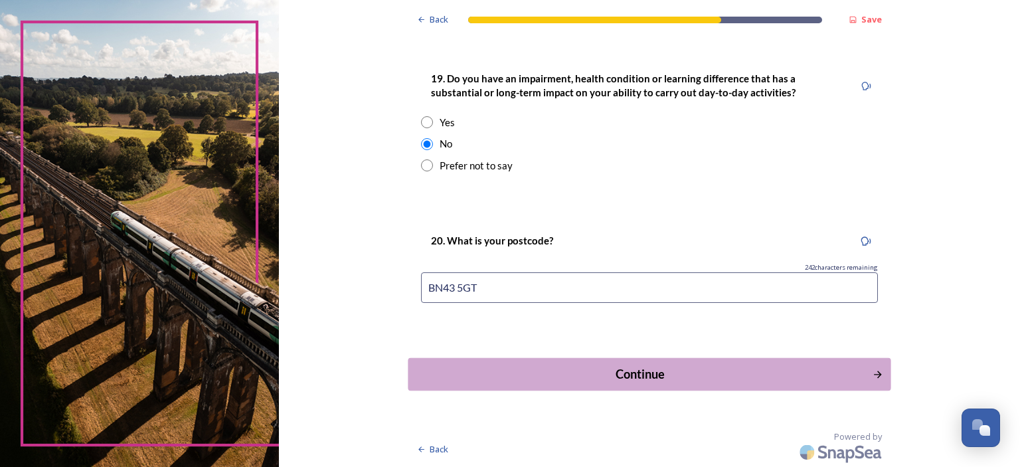
scroll to position [0, 0]
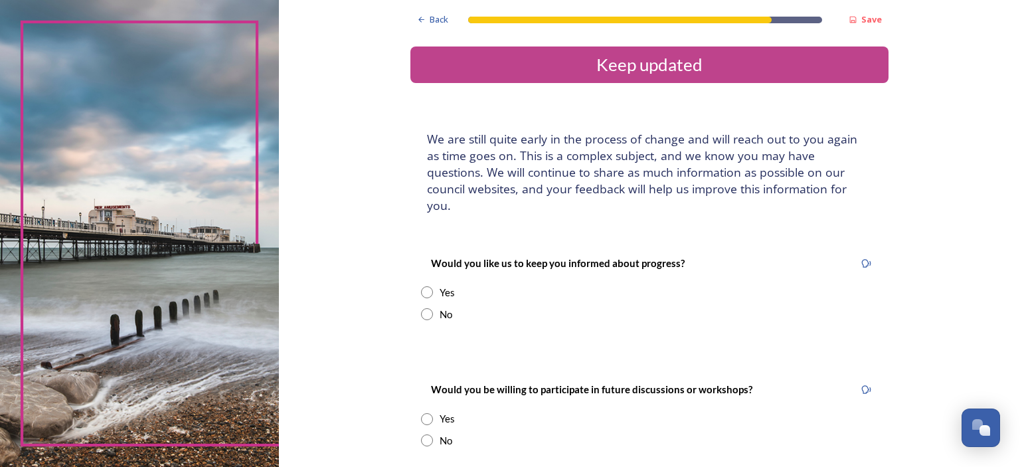
click at [421, 286] on input "radio" at bounding box center [427, 292] width 12 height 12
radio input "true"
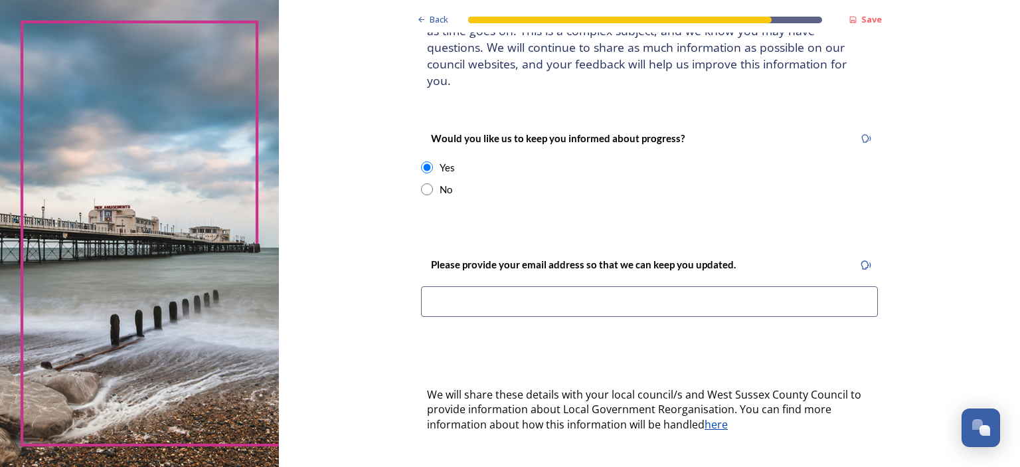
scroll to position [133, 0]
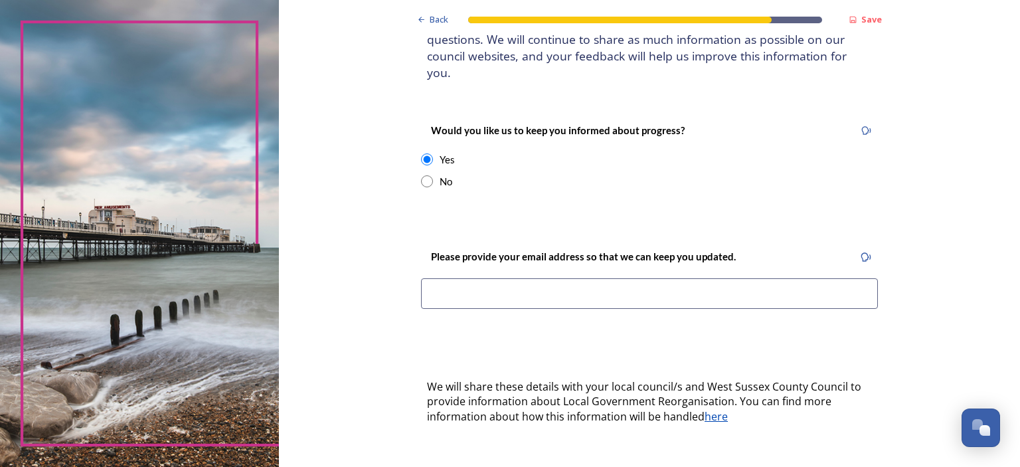
click at [456, 281] on input at bounding box center [649, 293] width 457 height 31
type input "lesley@themasons.ca"
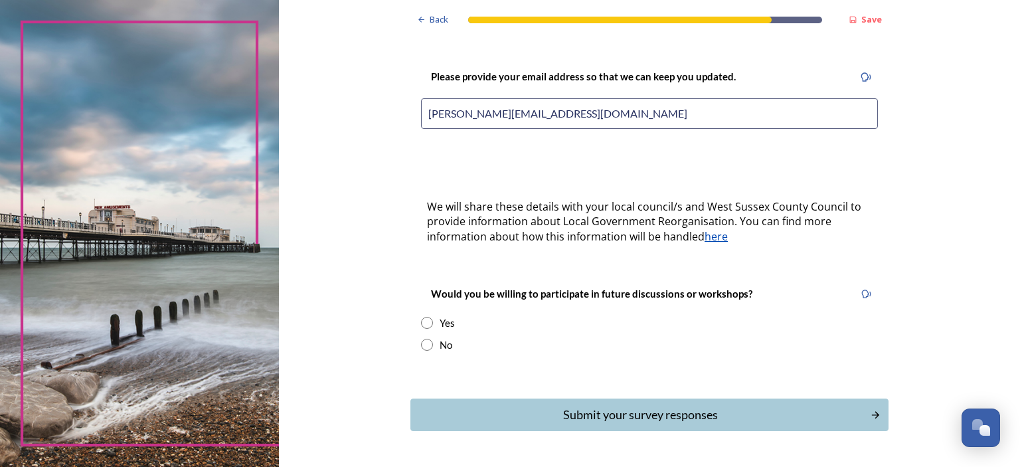
scroll to position [332, 0]
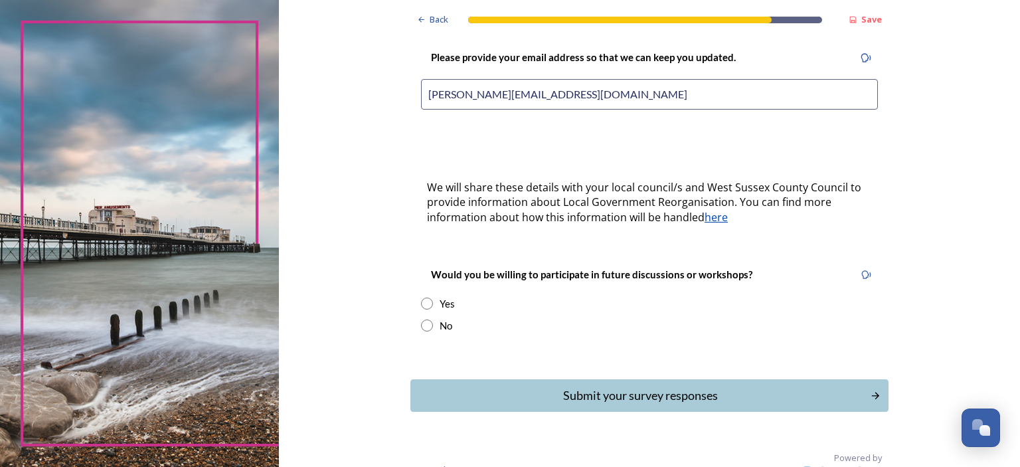
click at [424, 319] on input "radio" at bounding box center [427, 325] width 12 height 12
radio input "true"
click at [601, 386] on div "Submit your survey responses" at bounding box center [640, 395] width 449 height 18
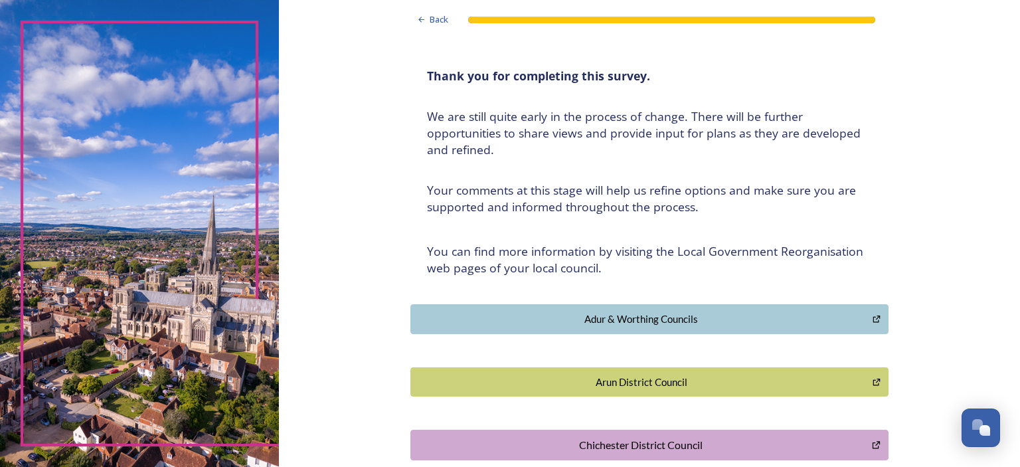
scroll to position [54, 0]
